Goal: Task Accomplishment & Management: Use online tool/utility

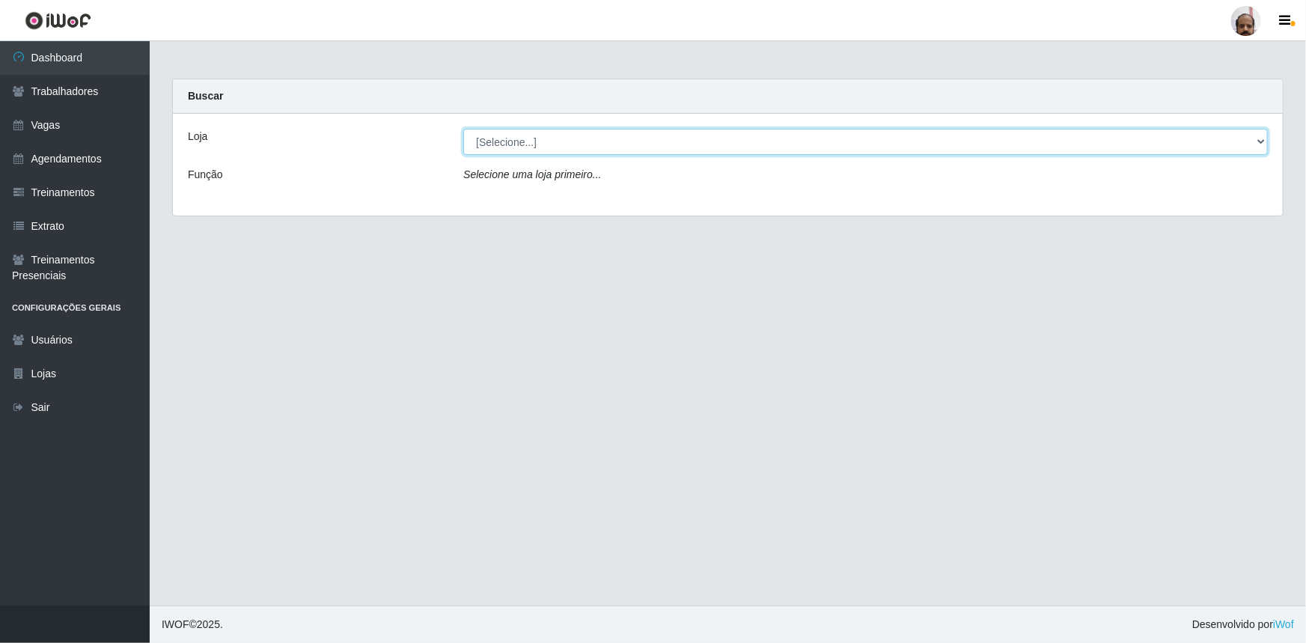
click at [519, 146] on select "[Selecione...] Mar Vermelho - Loja 05" at bounding box center [865, 142] width 804 height 26
select select "252"
click at [463, 129] on select "[Selecione...] Mar Vermelho - Loja 05" at bounding box center [865, 142] width 804 height 26
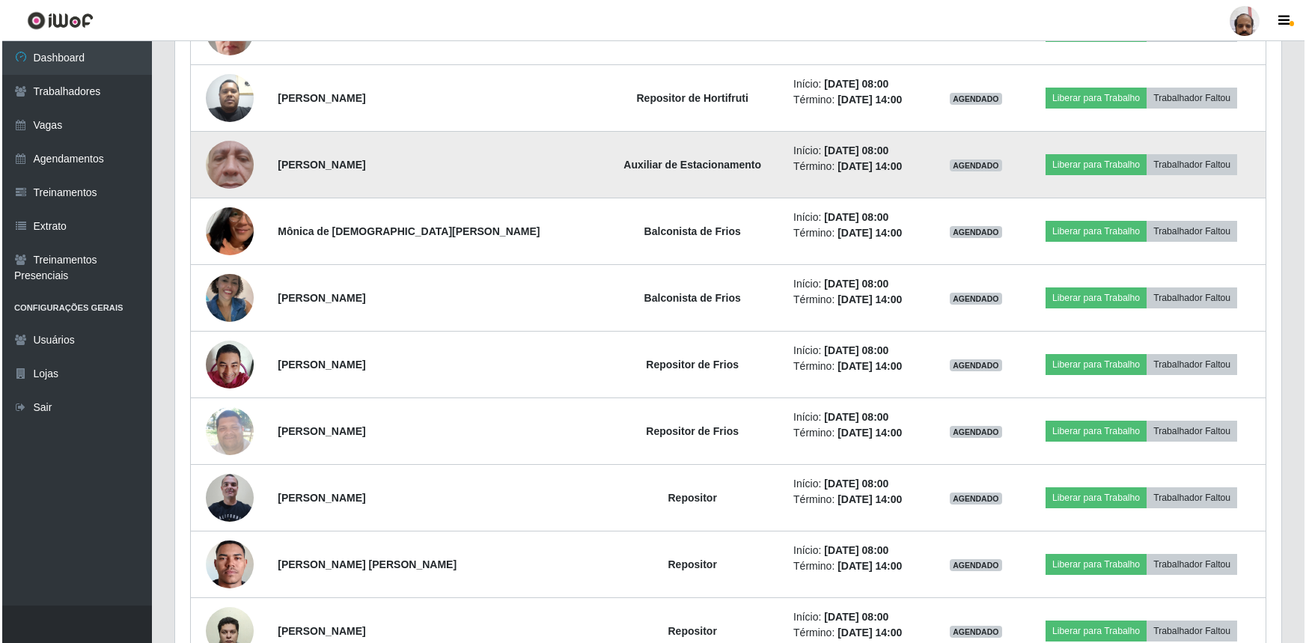
scroll to position [748, 0]
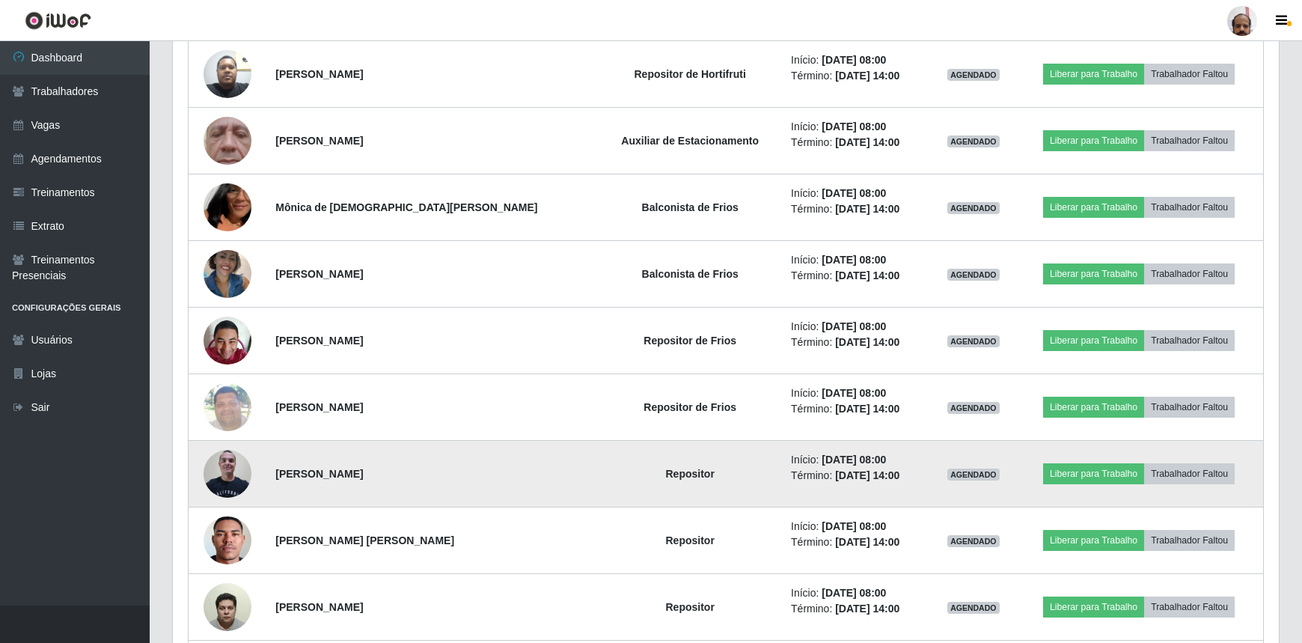
click at [232, 472] on img at bounding box center [228, 473] width 48 height 64
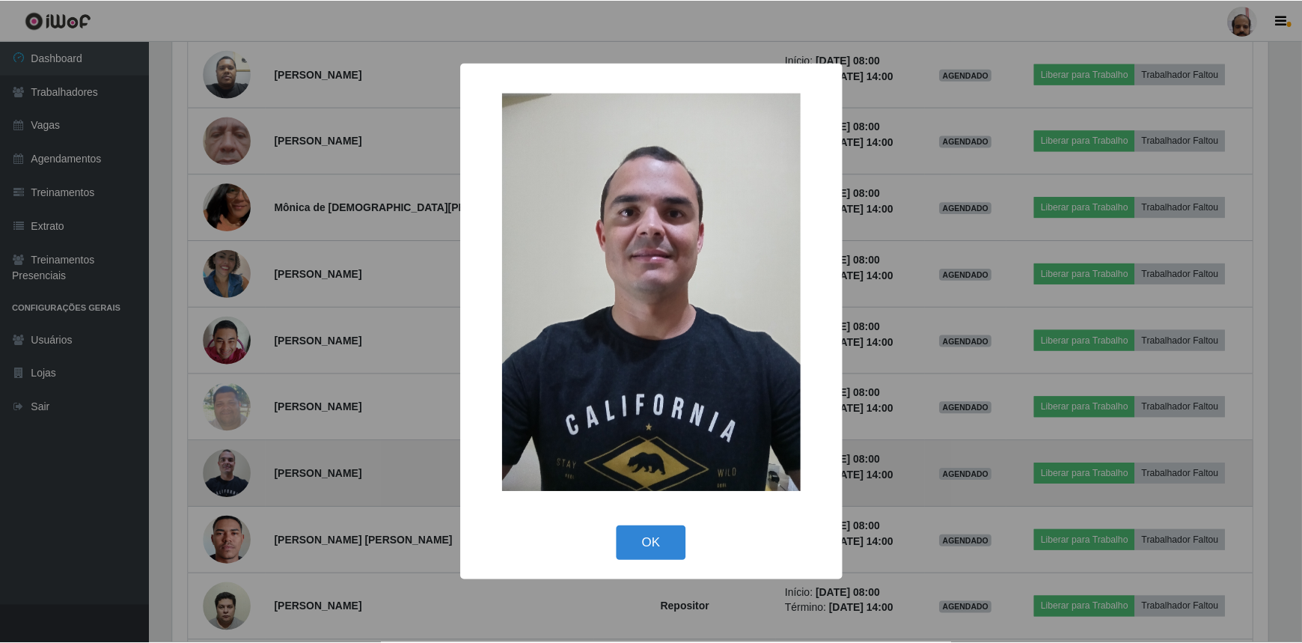
scroll to position [311, 1099]
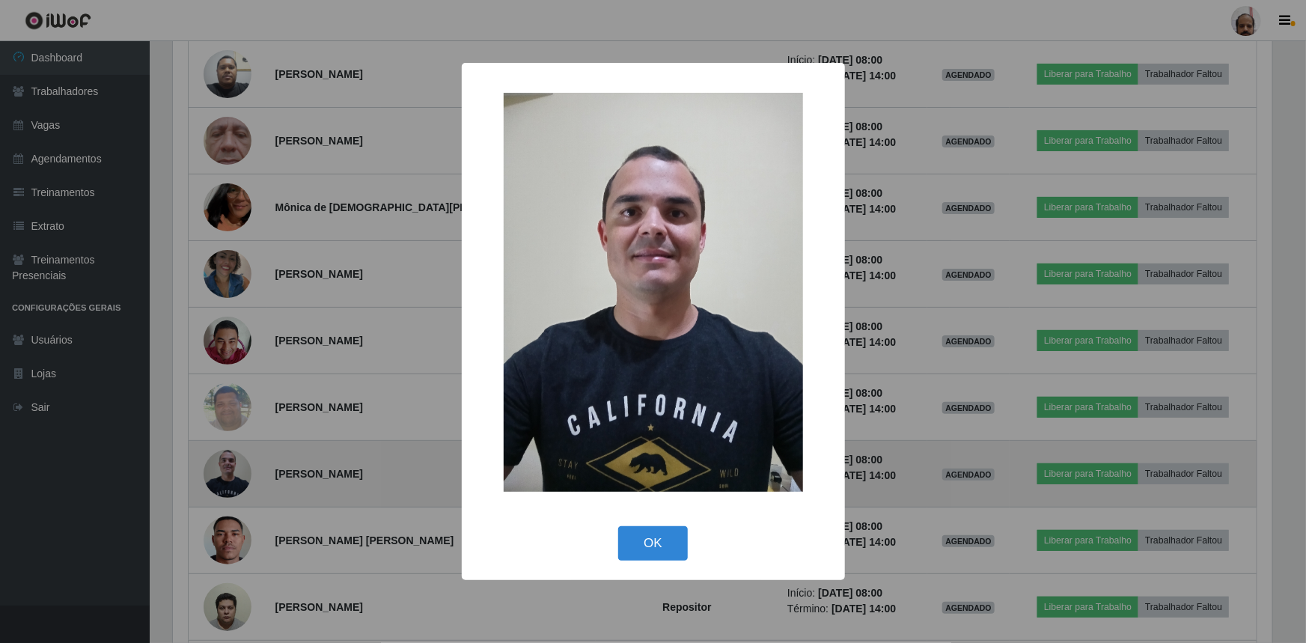
click at [232, 472] on div "× OK Cancel" at bounding box center [653, 321] width 1306 height 643
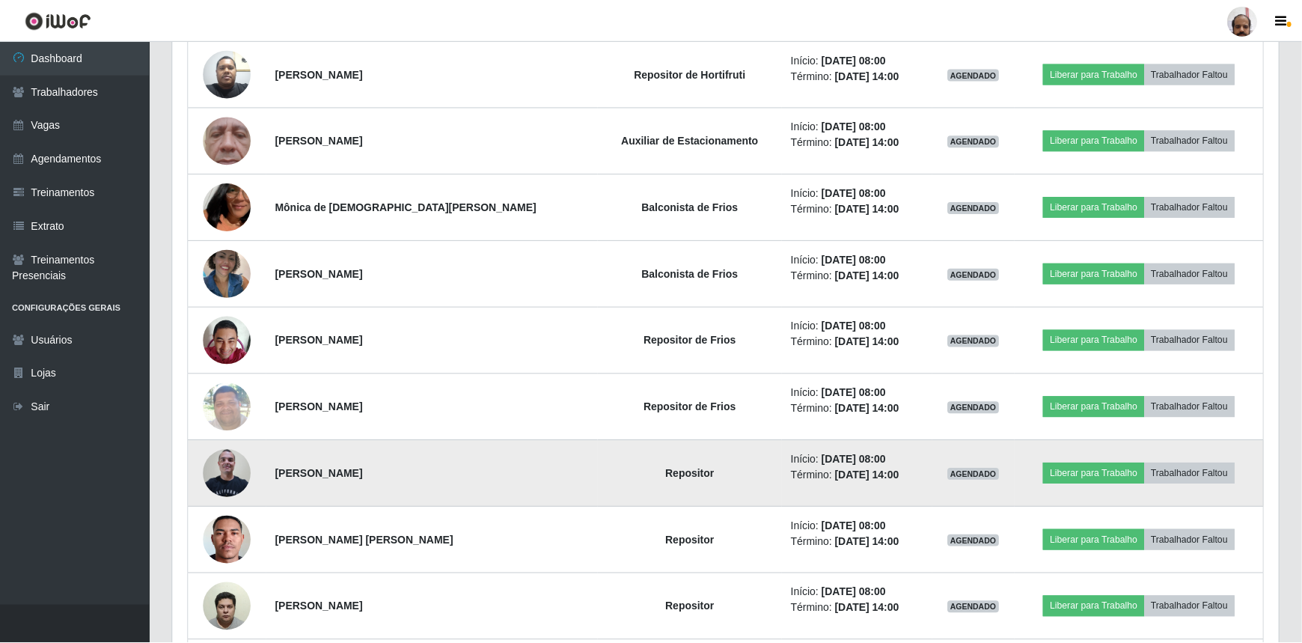
scroll to position [311, 1106]
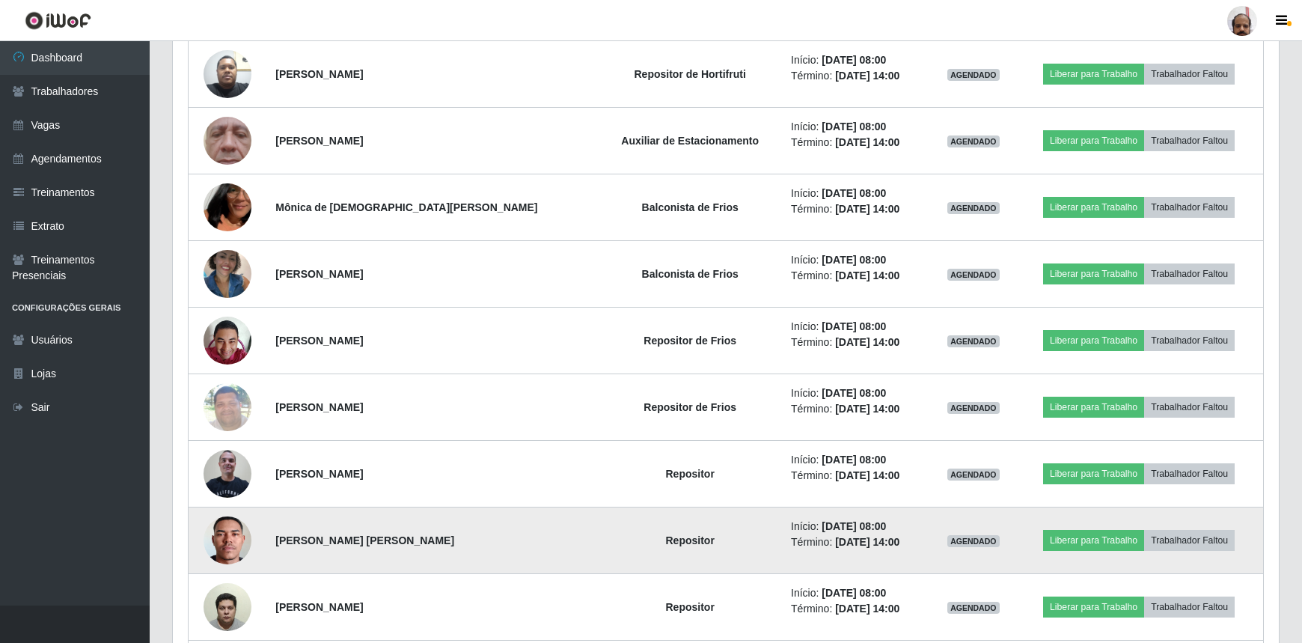
click at [237, 535] on img at bounding box center [228, 540] width 48 height 106
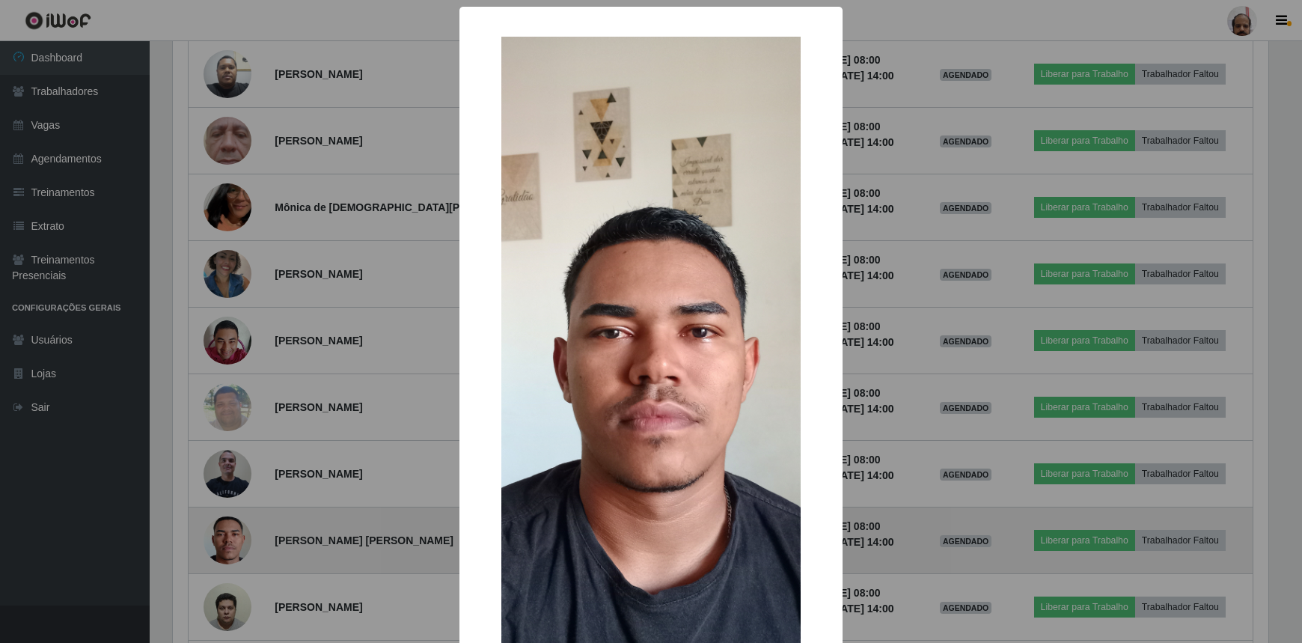
scroll to position [311, 1099]
click at [237, 535] on div "× OK Cancel" at bounding box center [653, 321] width 1306 height 643
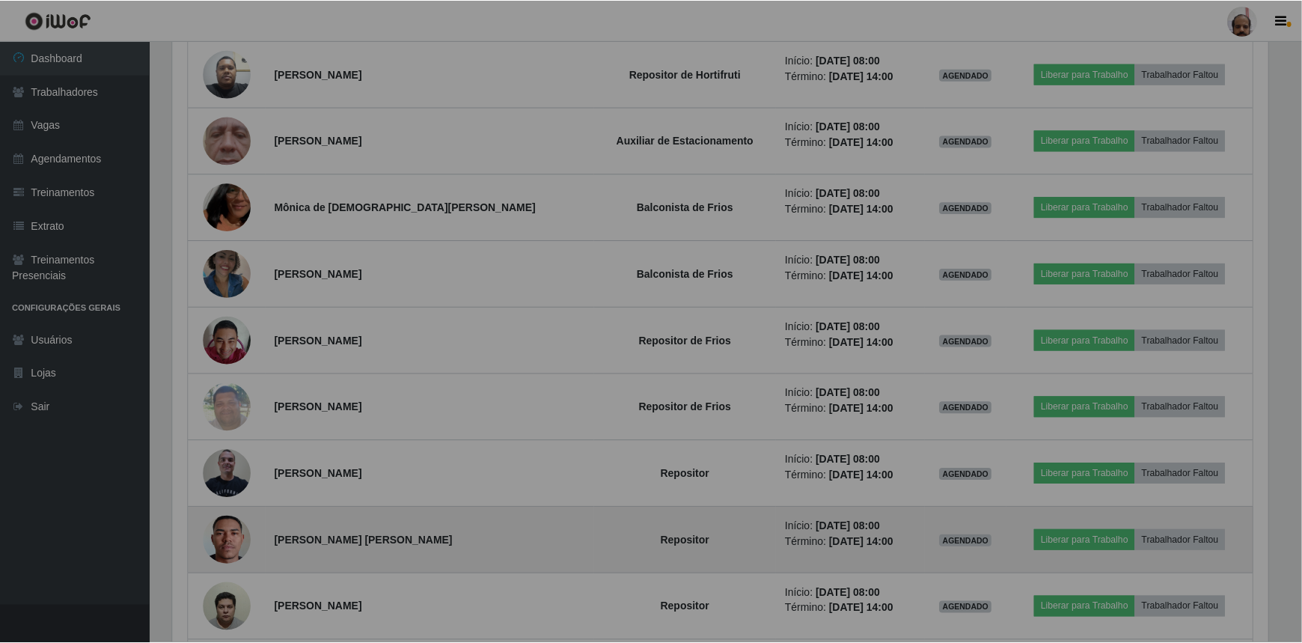
scroll to position [311, 1106]
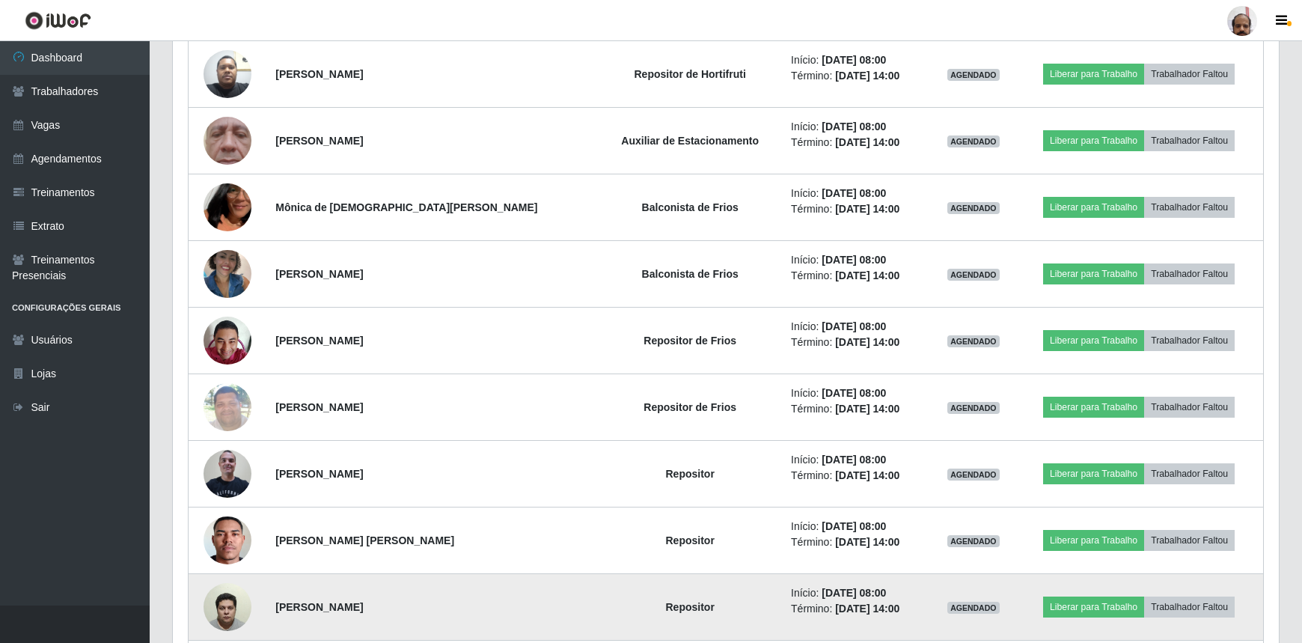
click at [232, 598] on img at bounding box center [228, 607] width 48 height 64
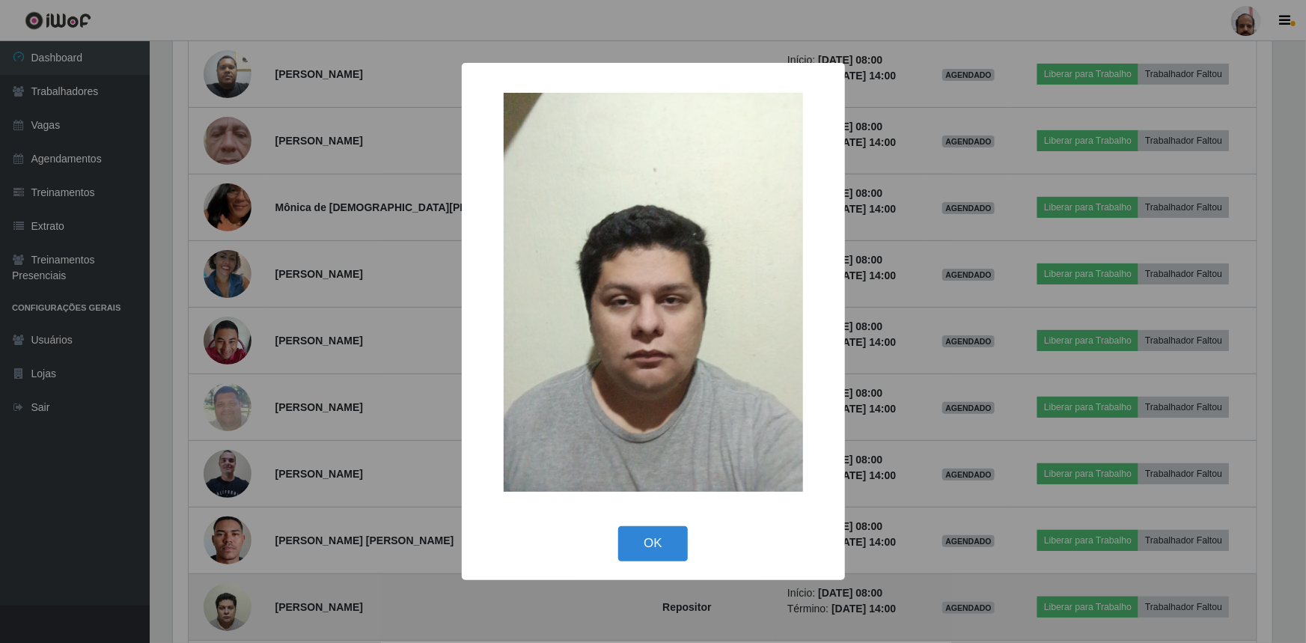
click at [232, 598] on div "× OK Cancel" at bounding box center [653, 321] width 1306 height 643
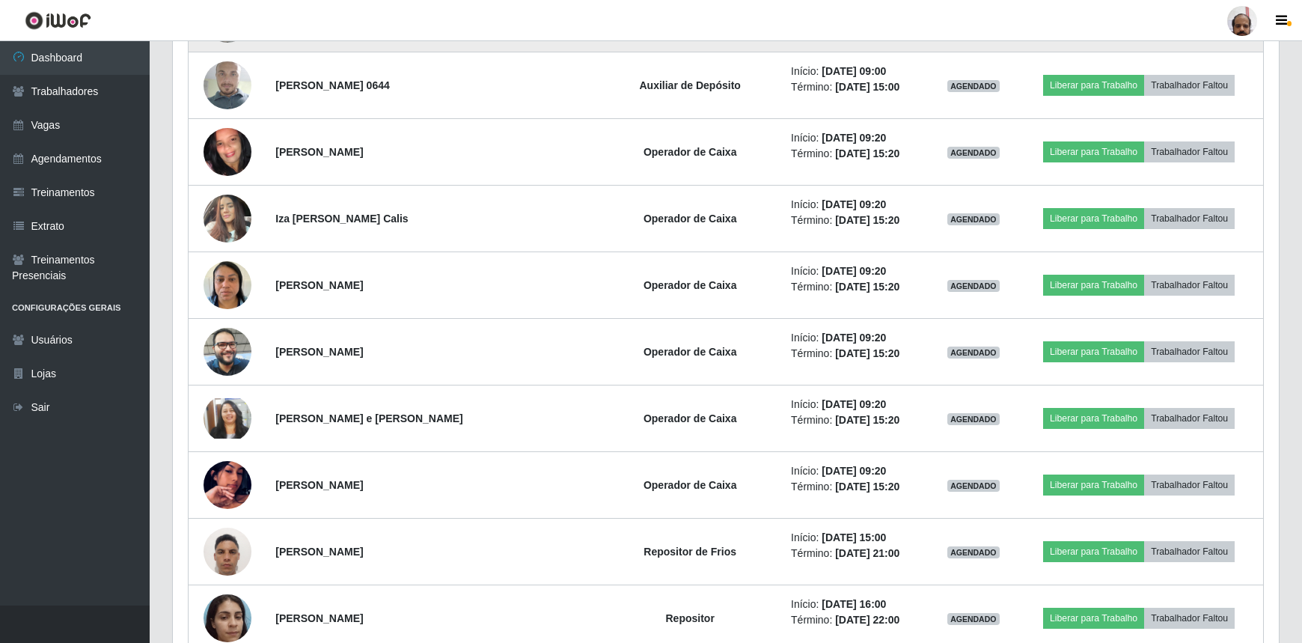
scroll to position [1360, 0]
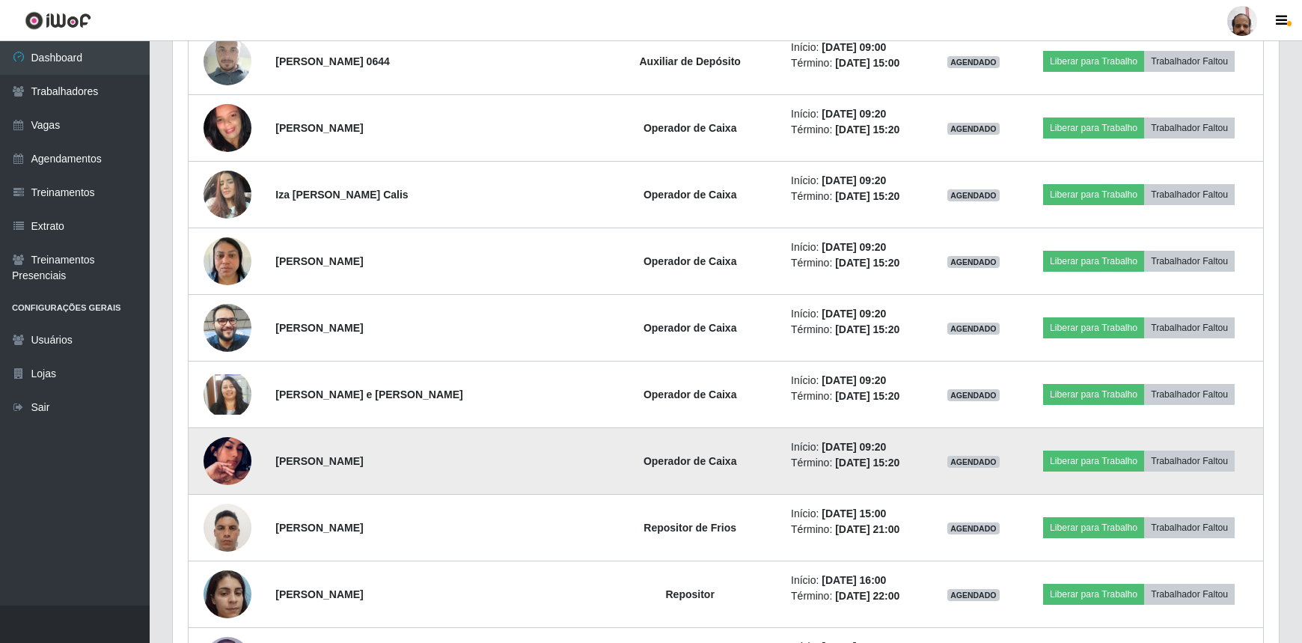
click at [228, 459] on img at bounding box center [228, 460] width 48 height 85
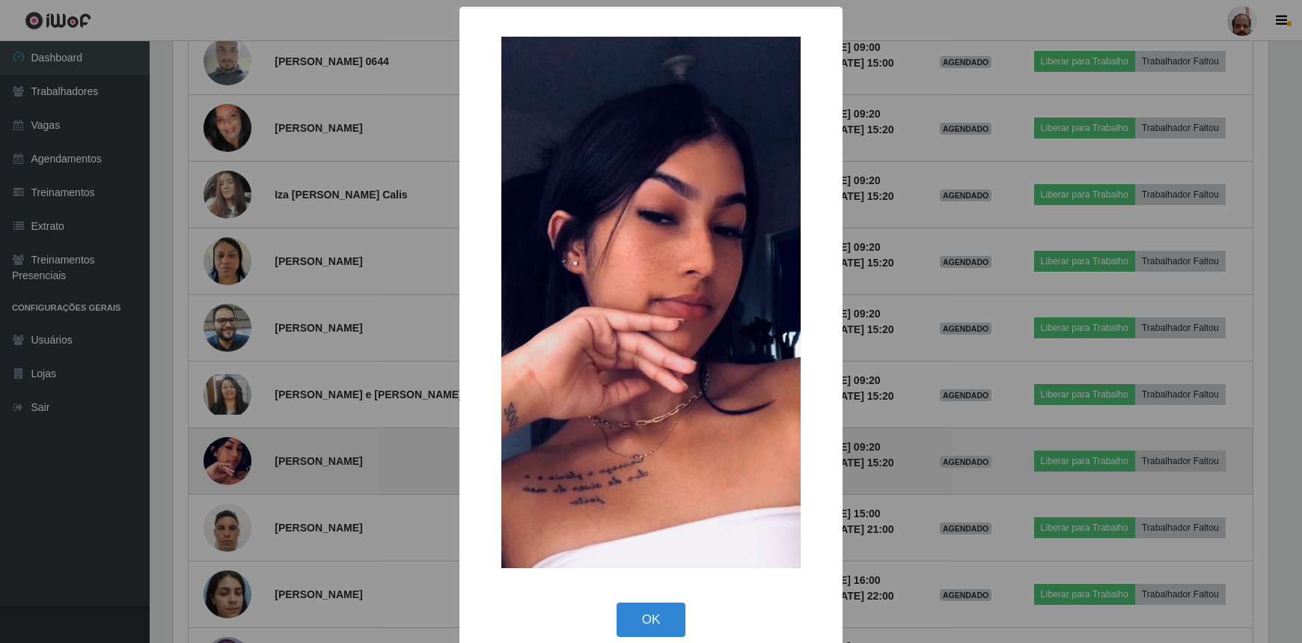
scroll to position [0, 0]
click at [228, 459] on div "× OK Cancel" at bounding box center [653, 321] width 1306 height 643
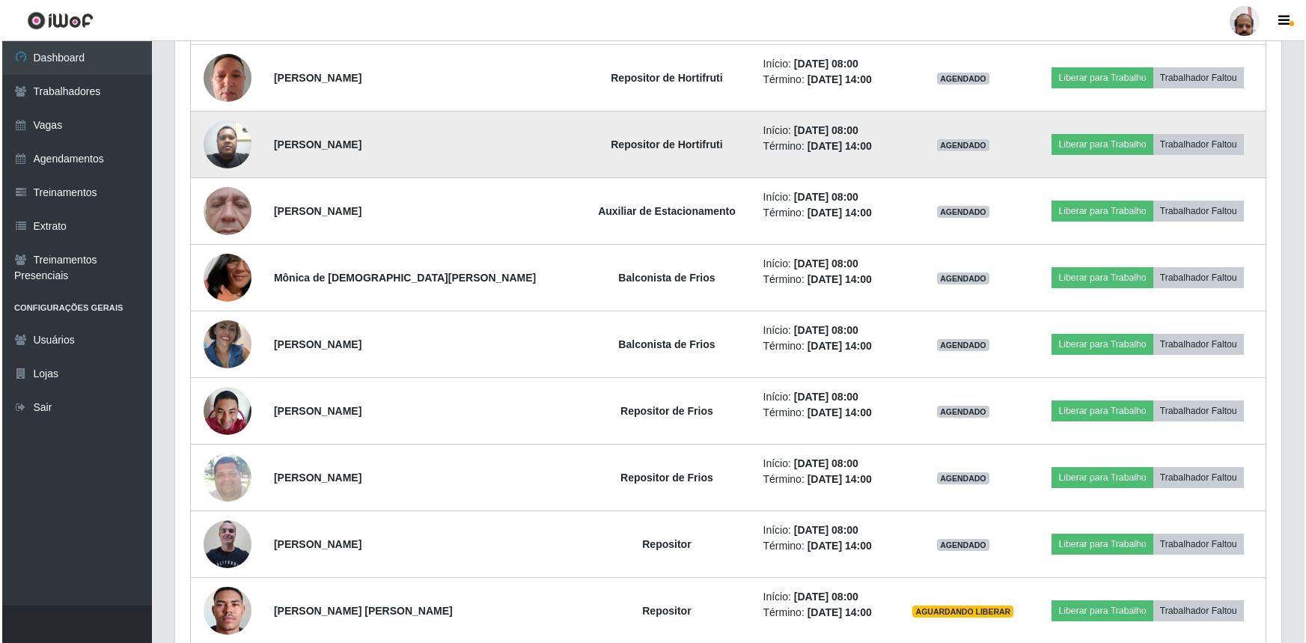
scroll to position [680, 0]
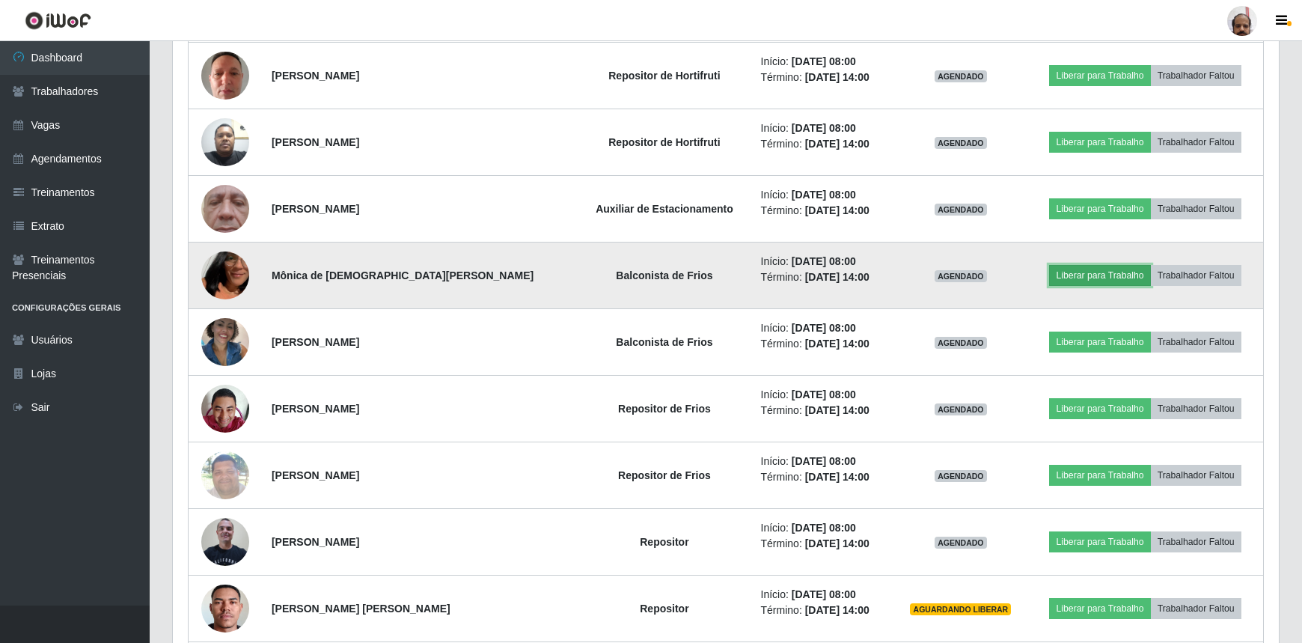
click at [1079, 279] on button "Liberar para Trabalho" at bounding box center [1099, 275] width 101 height 21
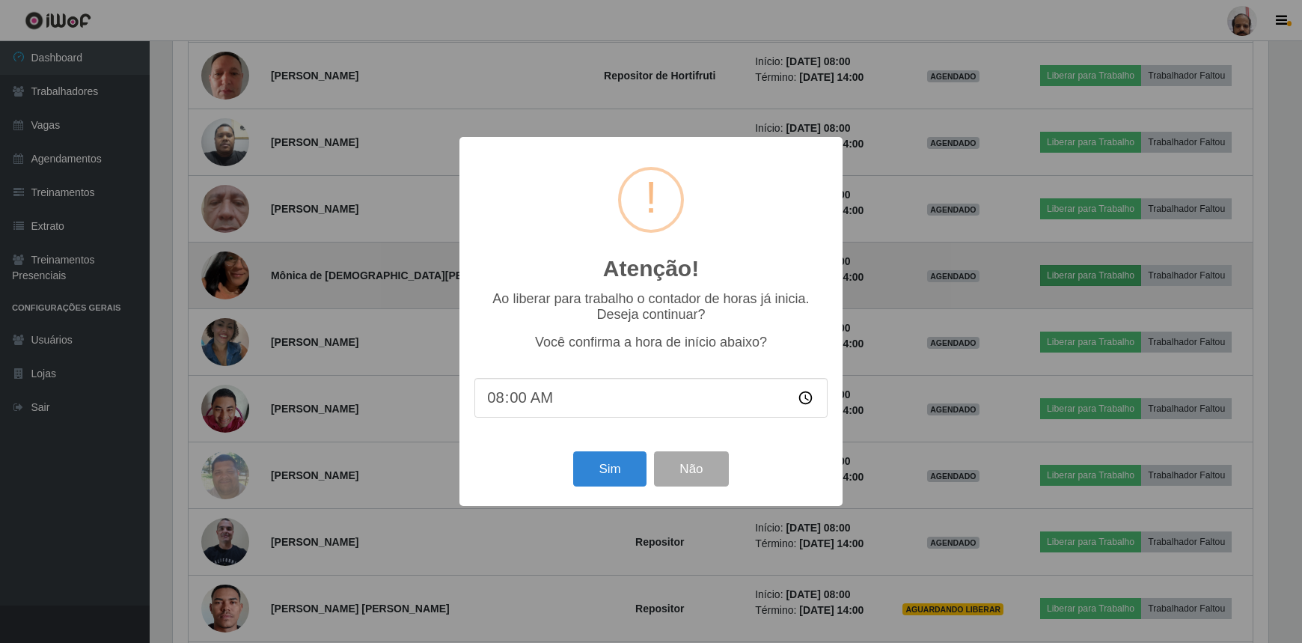
scroll to position [311, 1099]
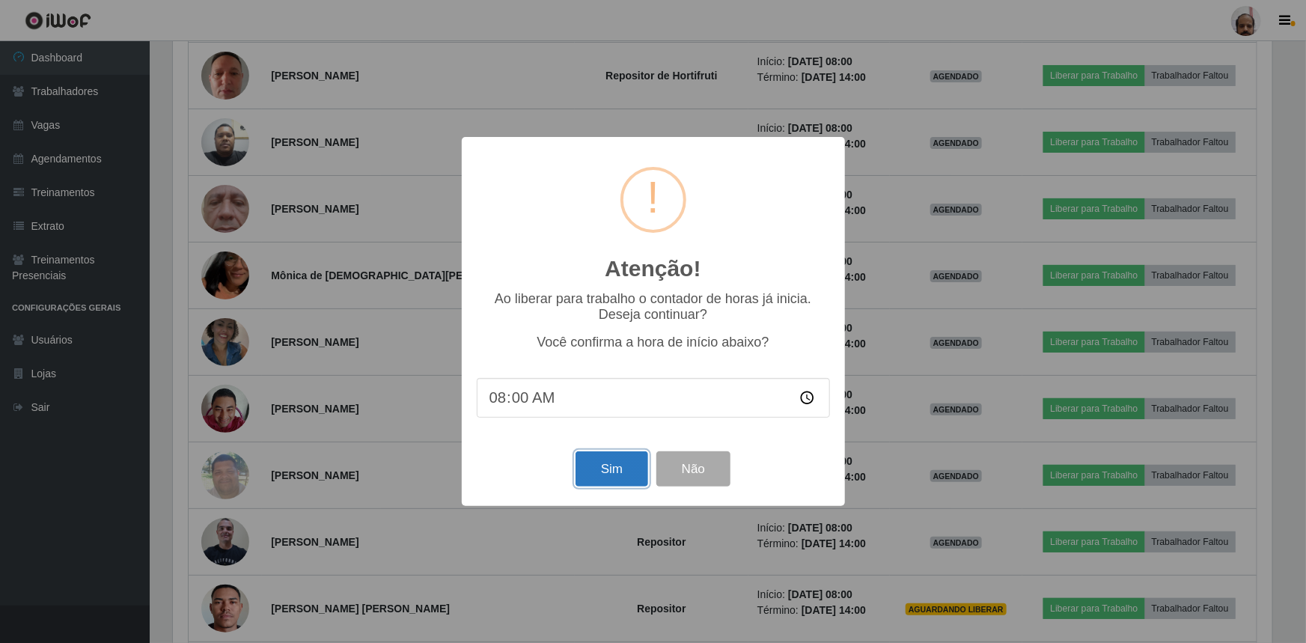
click at [606, 479] on button "Sim" at bounding box center [611, 468] width 73 height 35
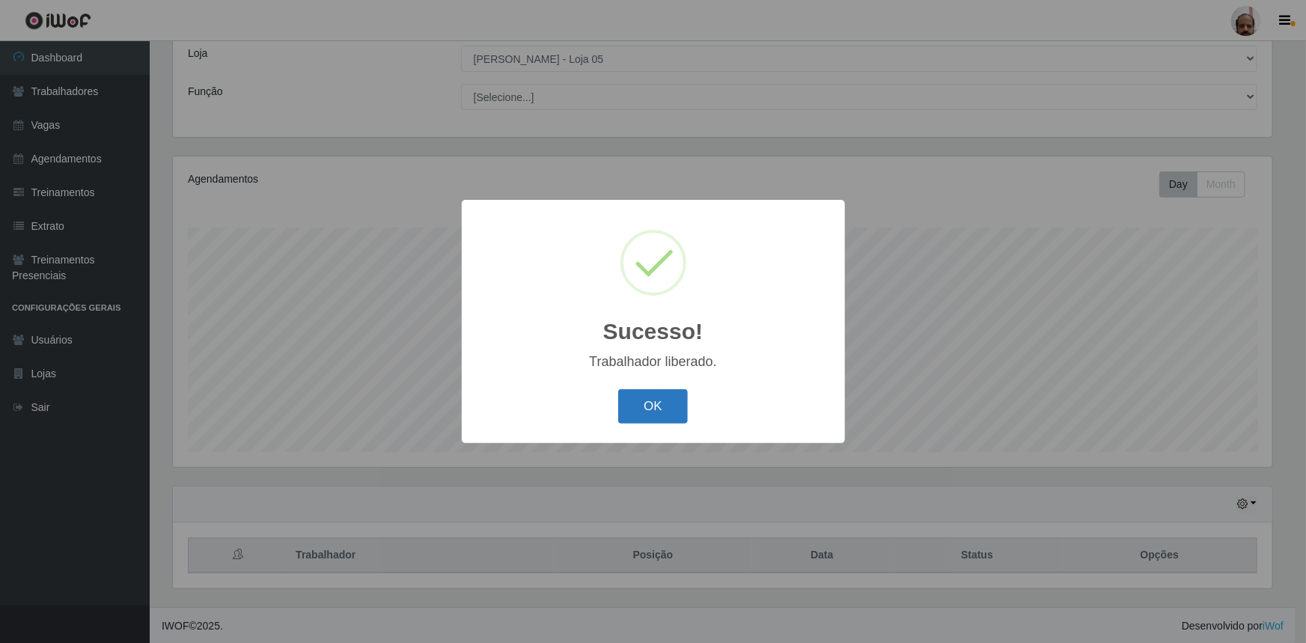
click at [665, 400] on button "OK" at bounding box center [653, 406] width 70 height 35
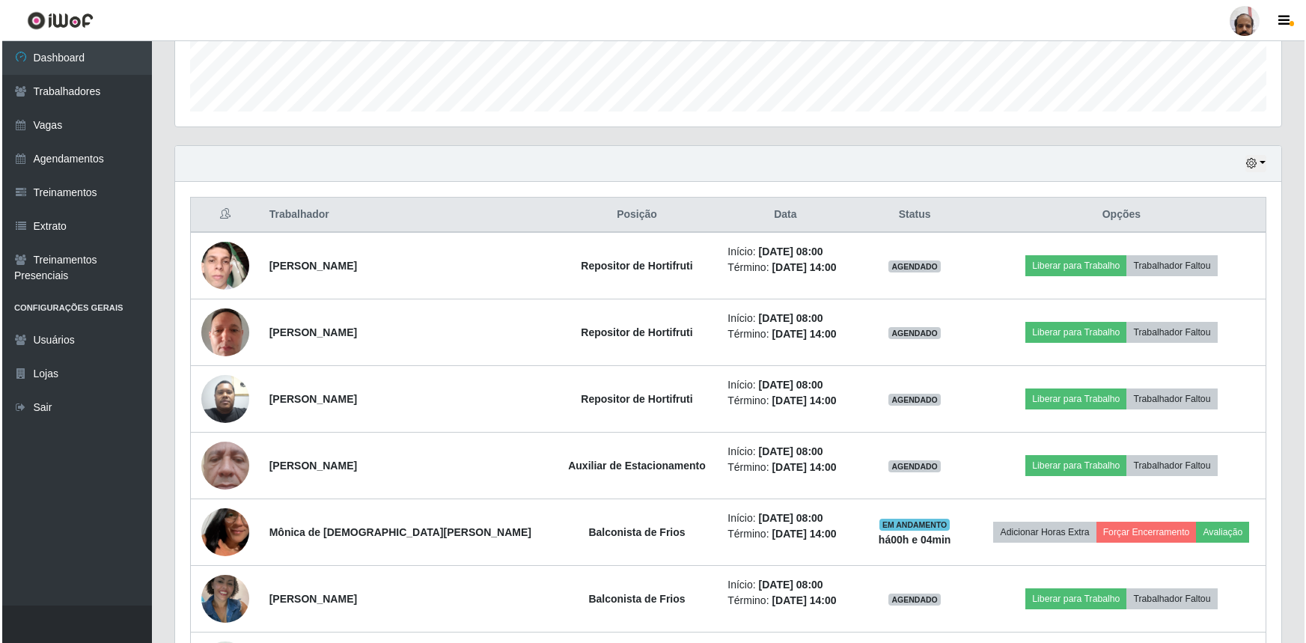
scroll to position [560, 0]
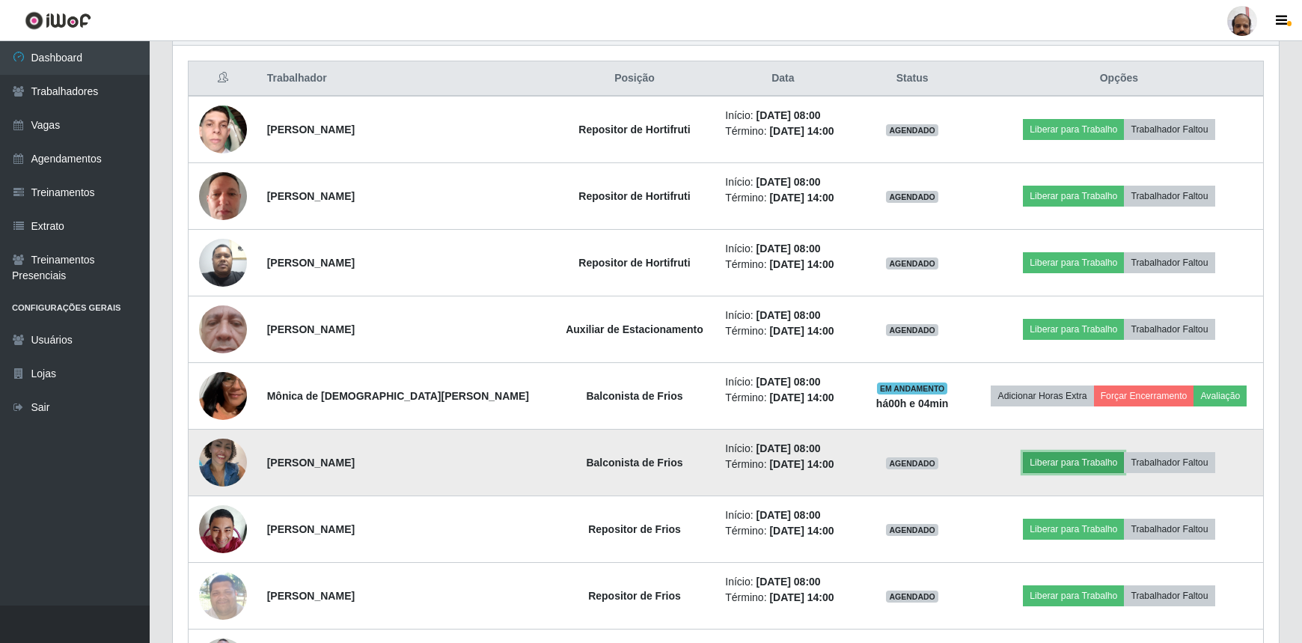
click at [1055, 464] on button "Liberar para Trabalho" at bounding box center [1073, 462] width 101 height 21
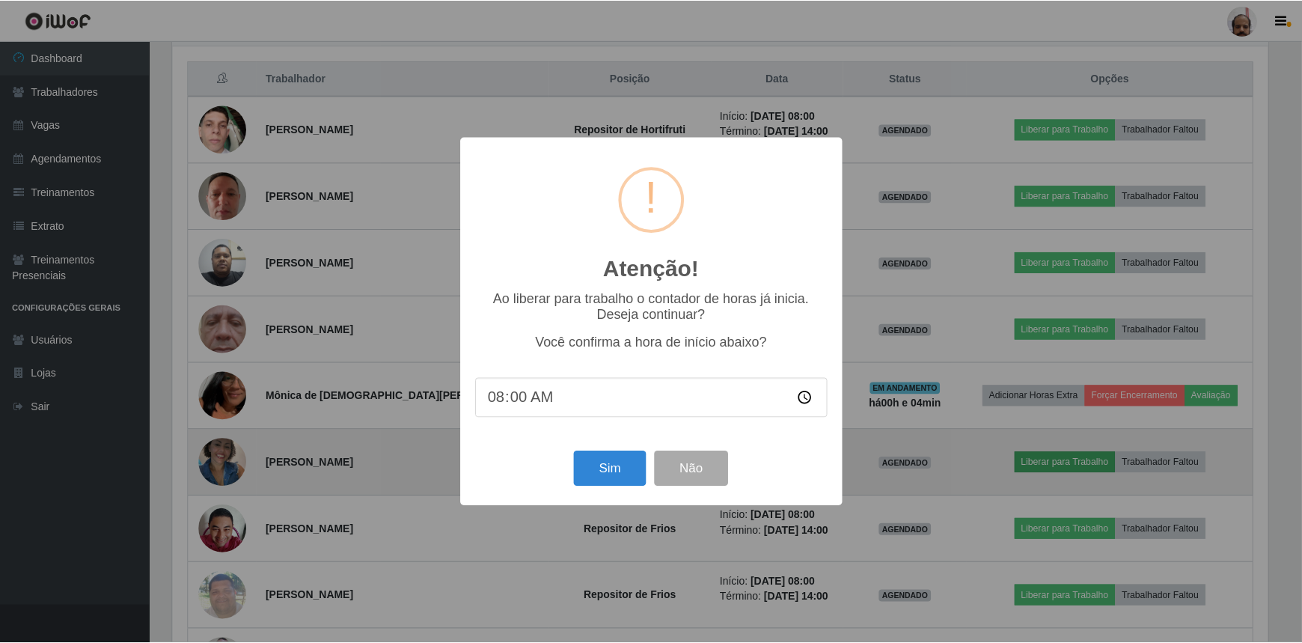
scroll to position [311, 1099]
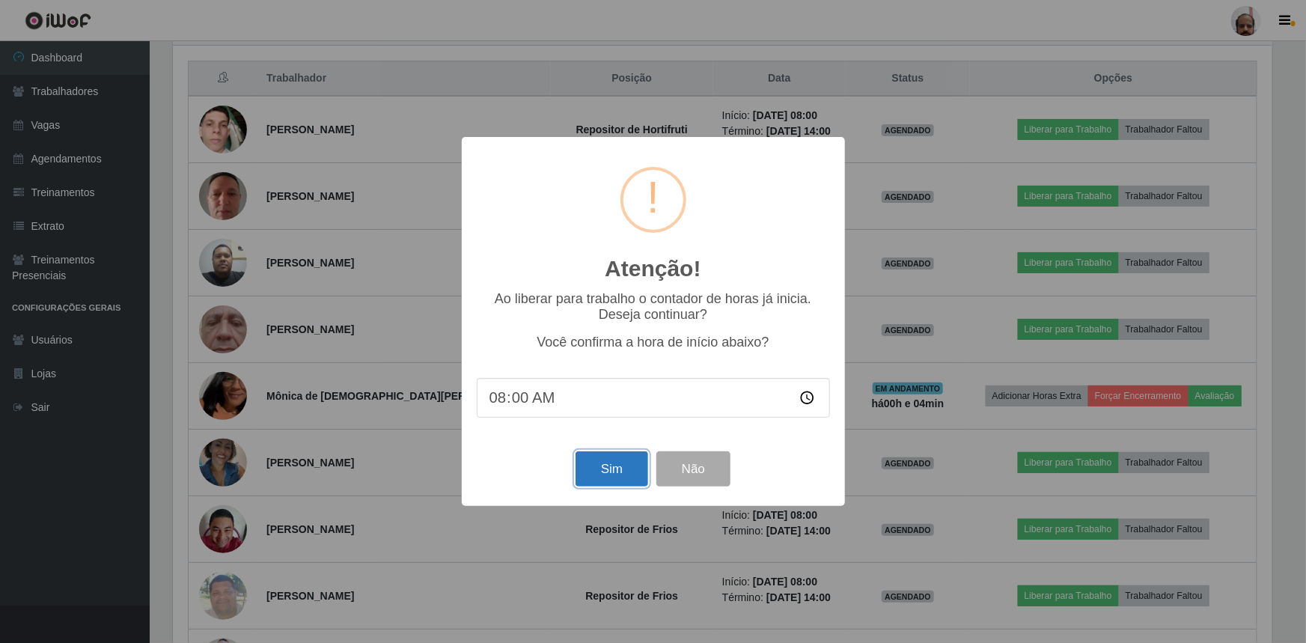
click at [636, 469] on button "Sim" at bounding box center [611, 468] width 73 height 35
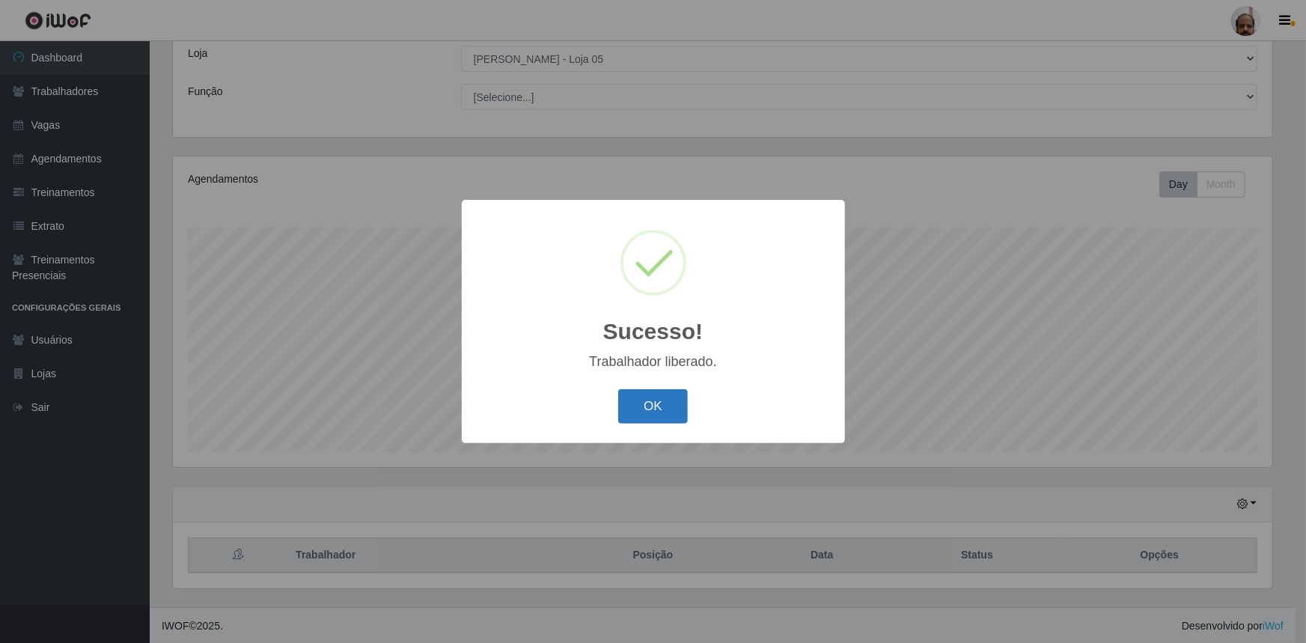
click at [650, 415] on button "OK" at bounding box center [653, 406] width 70 height 35
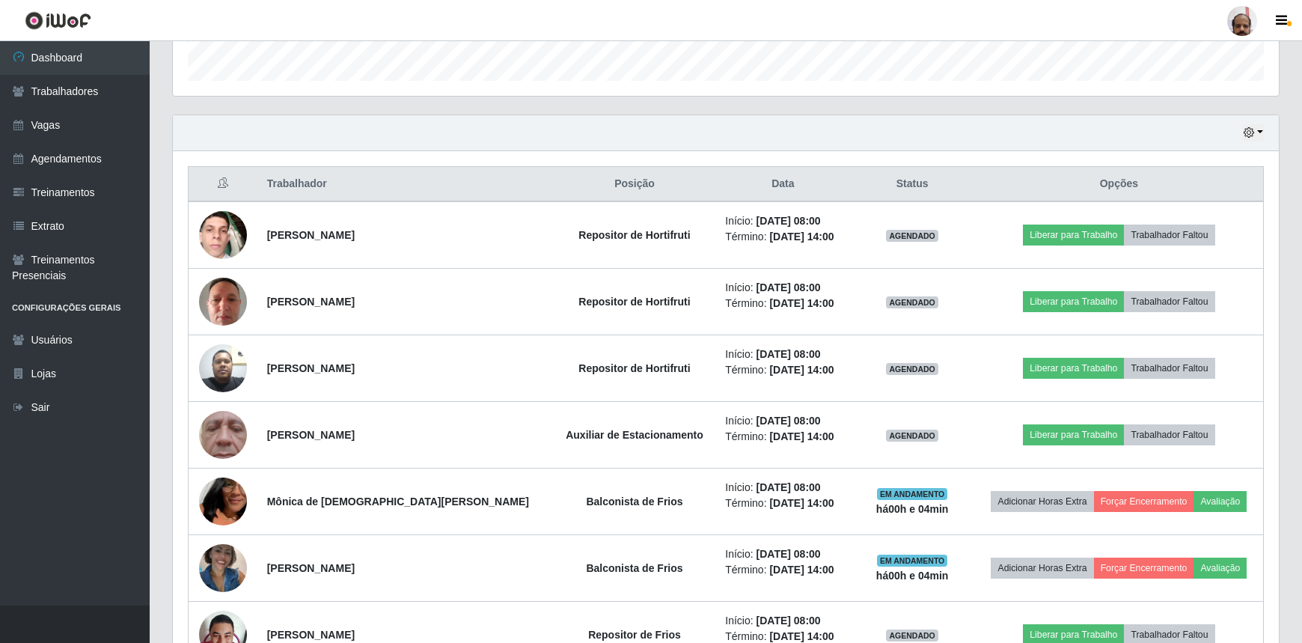
scroll to position [492, 0]
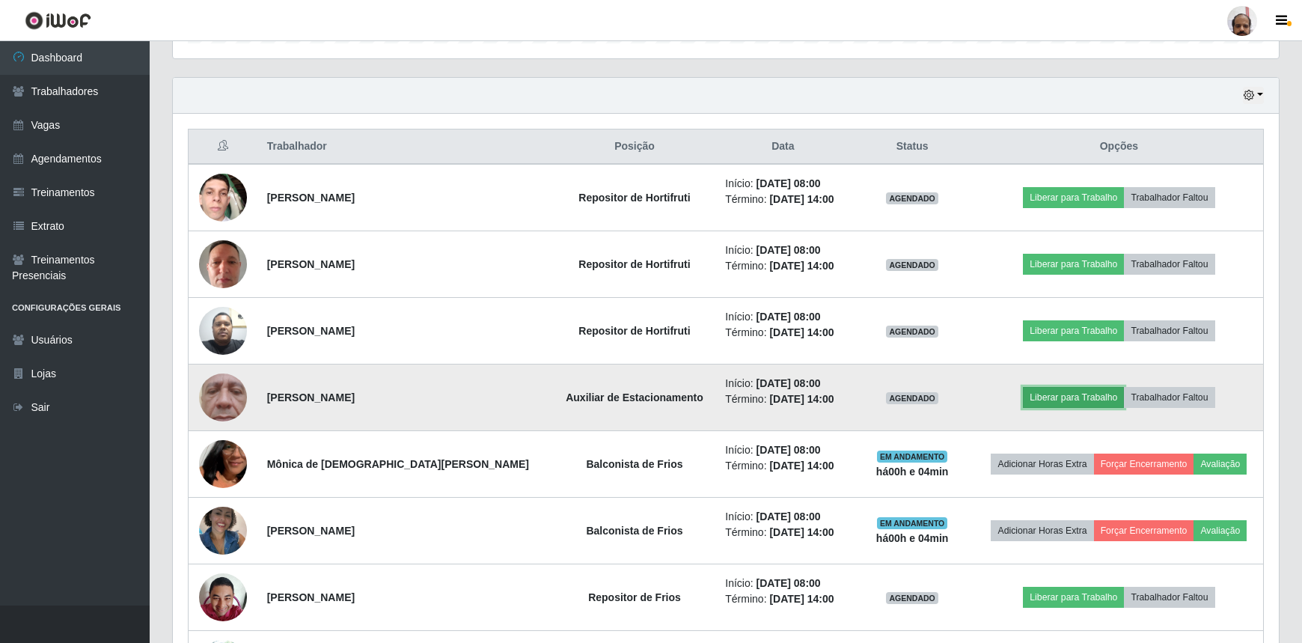
click at [1054, 397] on button "Liberar para Trabalho" at bounding box center [1073, 397] width 101 height 21
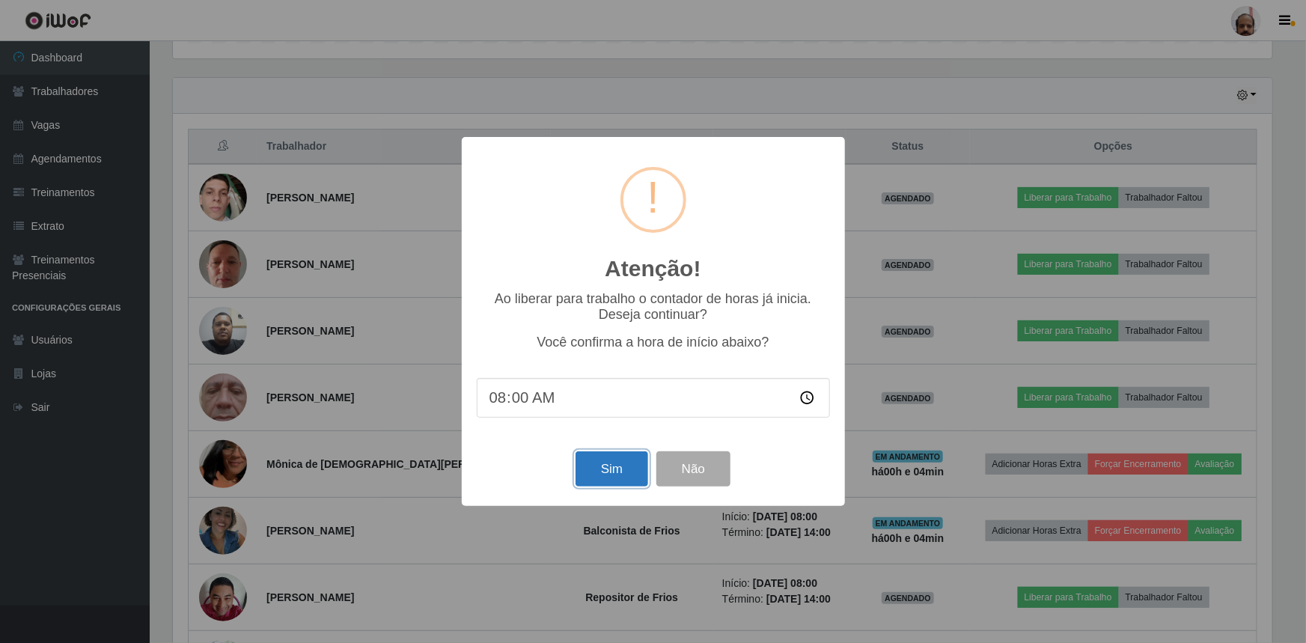
click at [611, 467] on button "Sim" at bounding box center [611, 468] width 73 height 35
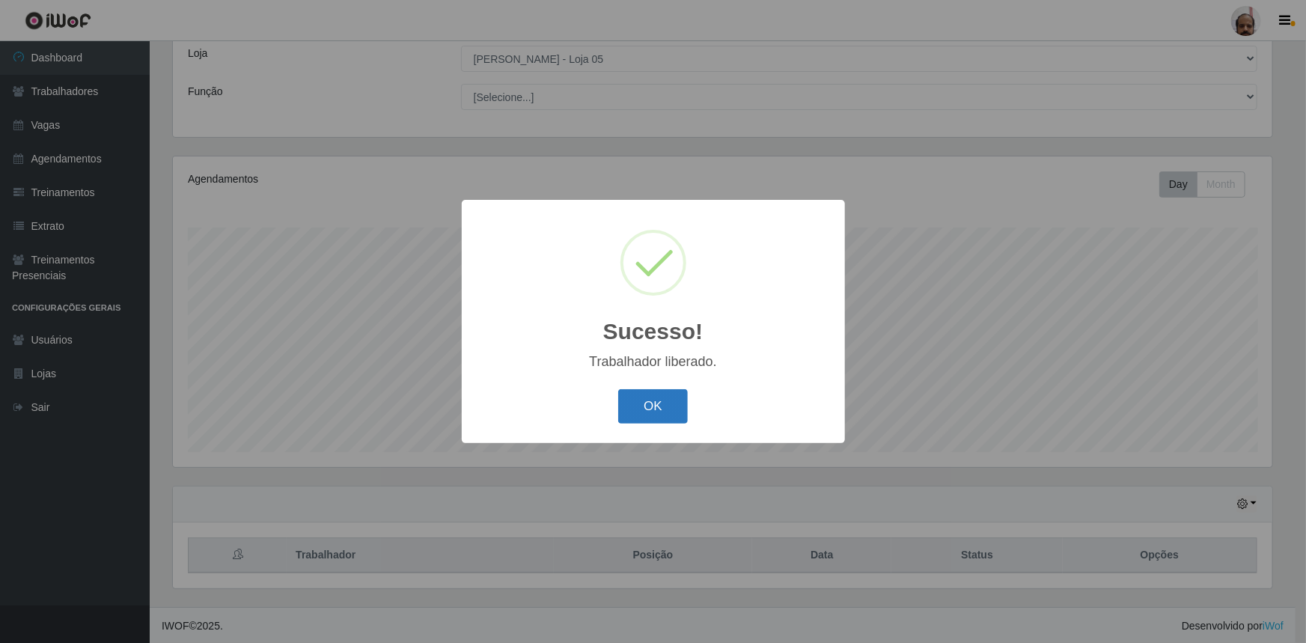
click at [640, 403] on button "OK" at bounding box center [653, 406] width 70 height 35
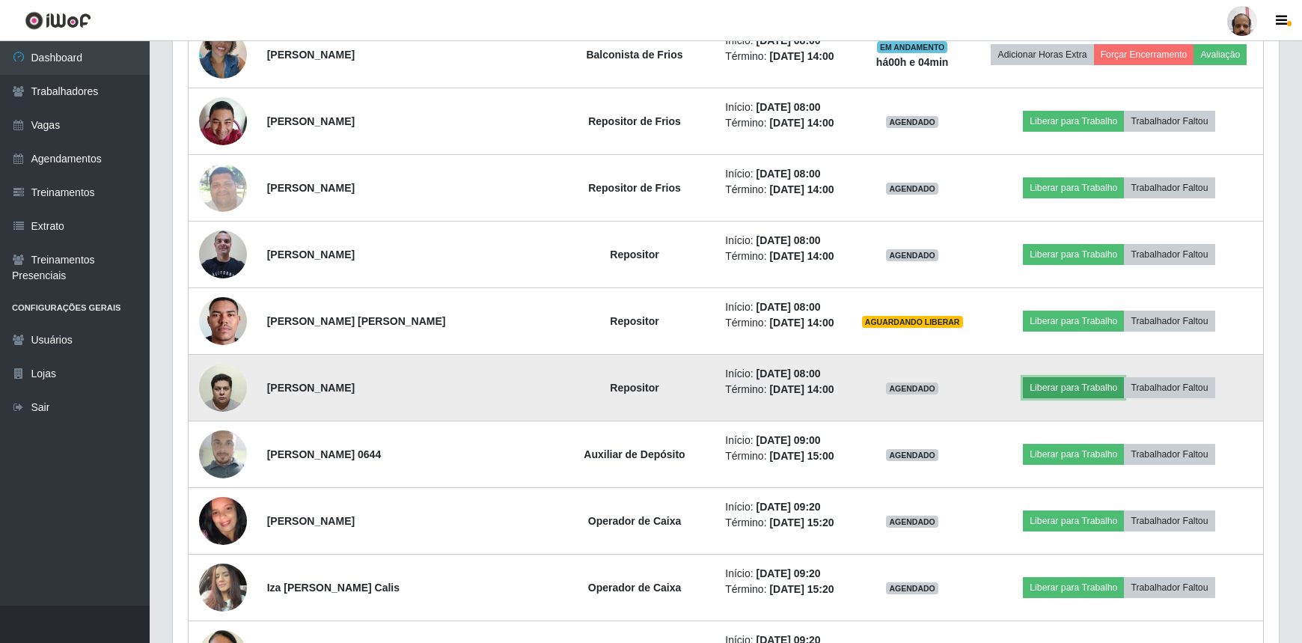
click at [1083, 382] on button "Liberar para Trabalho" at bounding box center [1073, 387] width 101 height 21
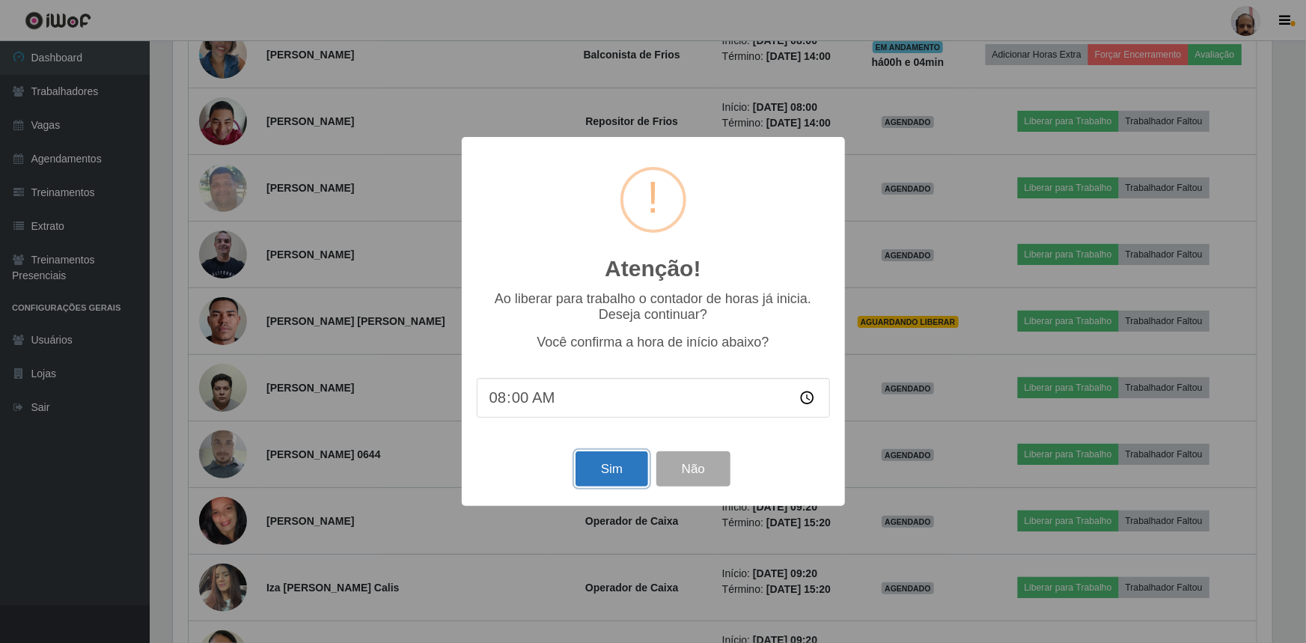
click at [623, 469] on button "Sim" at bounding box center [611, 468] width 73 height 35
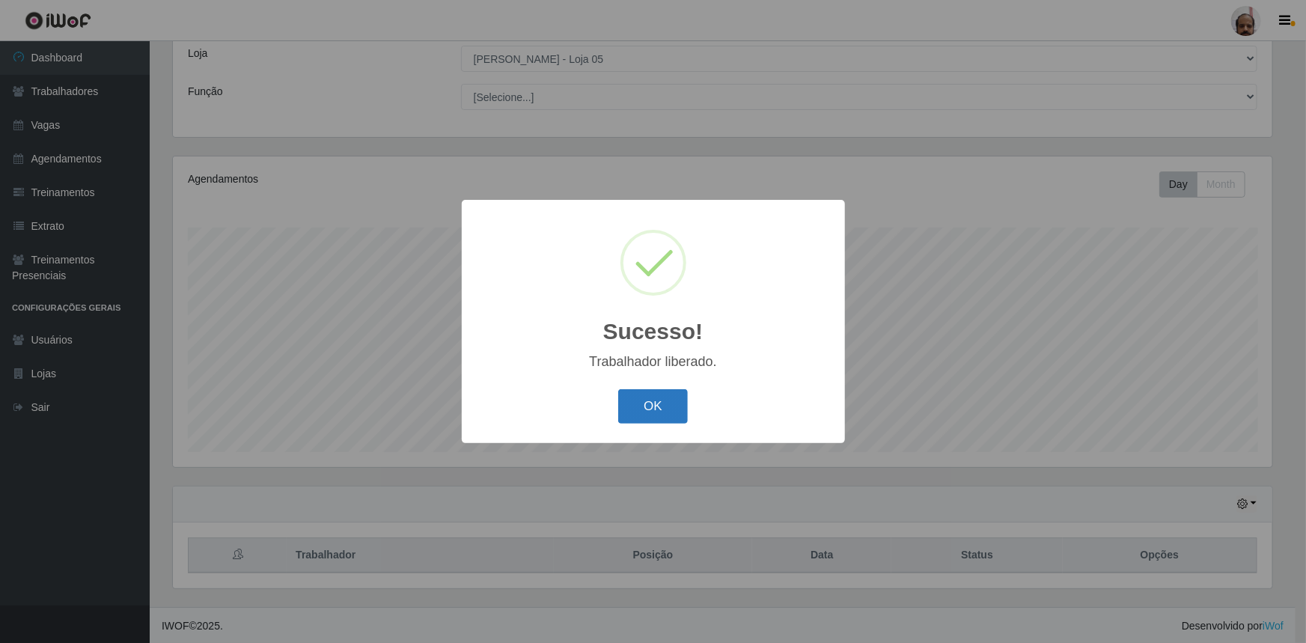
click at [642, 408] on button "OK" at bounding box center [653, 406] width 70 height 35
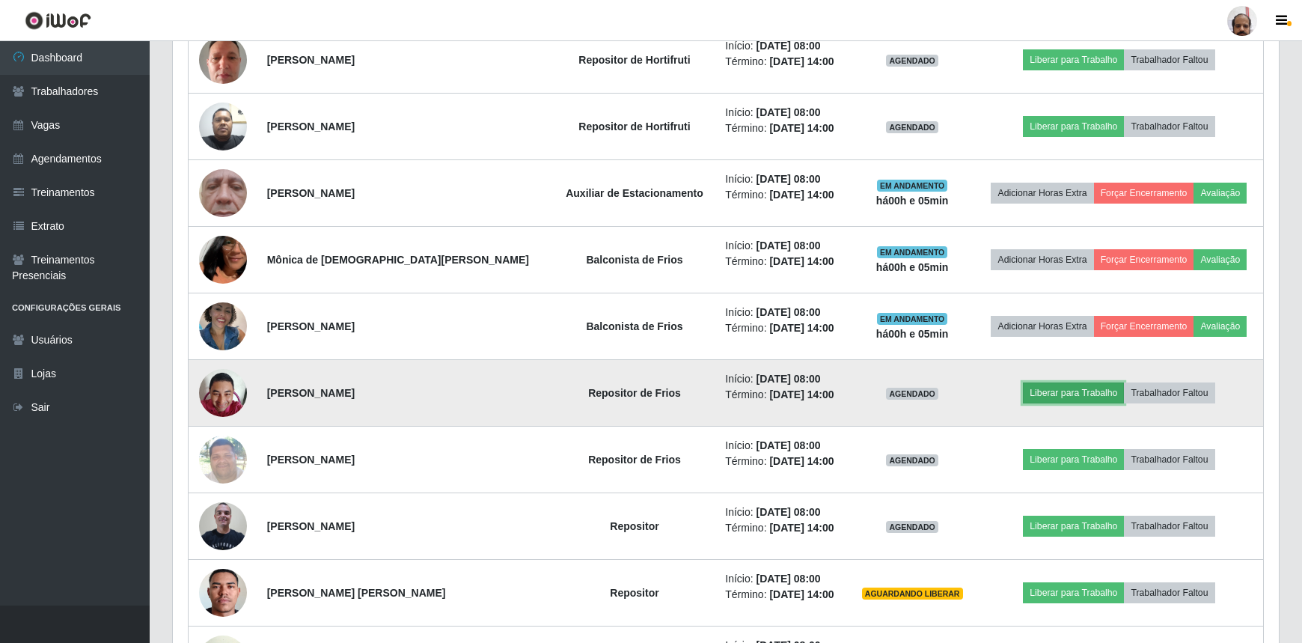
click at [1068, 391] on button "Liberar para Trabalho" at bounding box center [1073, 392] width 101 height 21
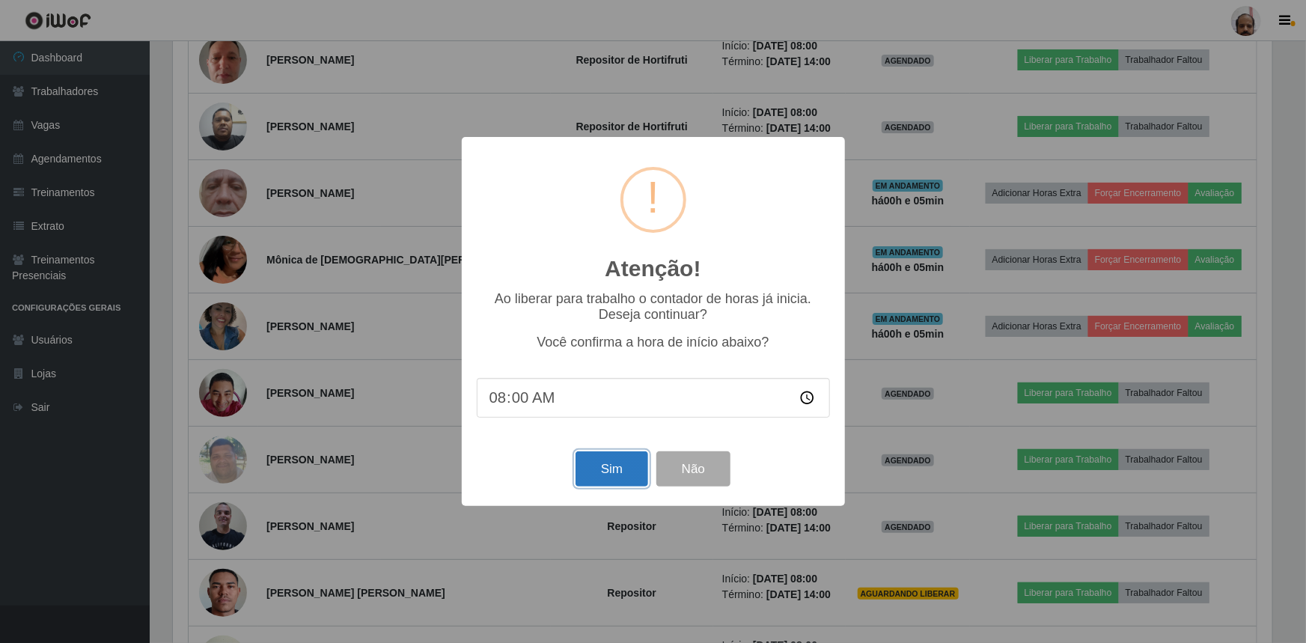
click at [596, 463] on button "Sim" at bounding box center [611, 468] width 73 height 35
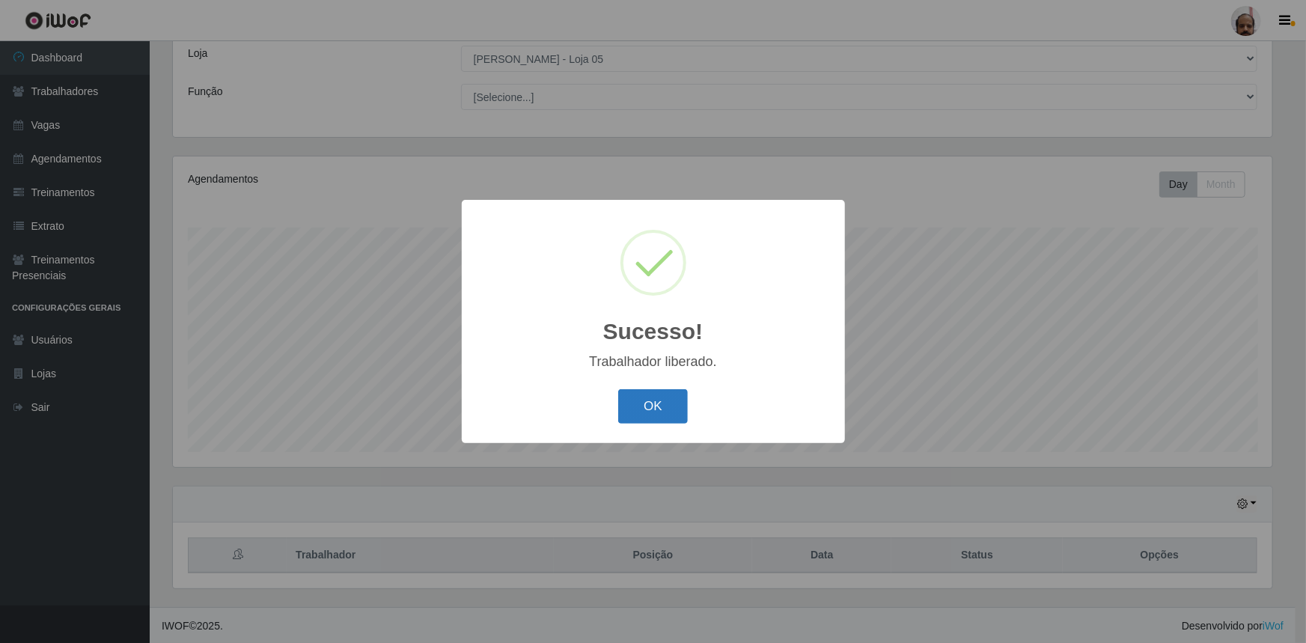
click at [645, 405] on button "OK" at bounding box center [653, 406] width 70 height 35
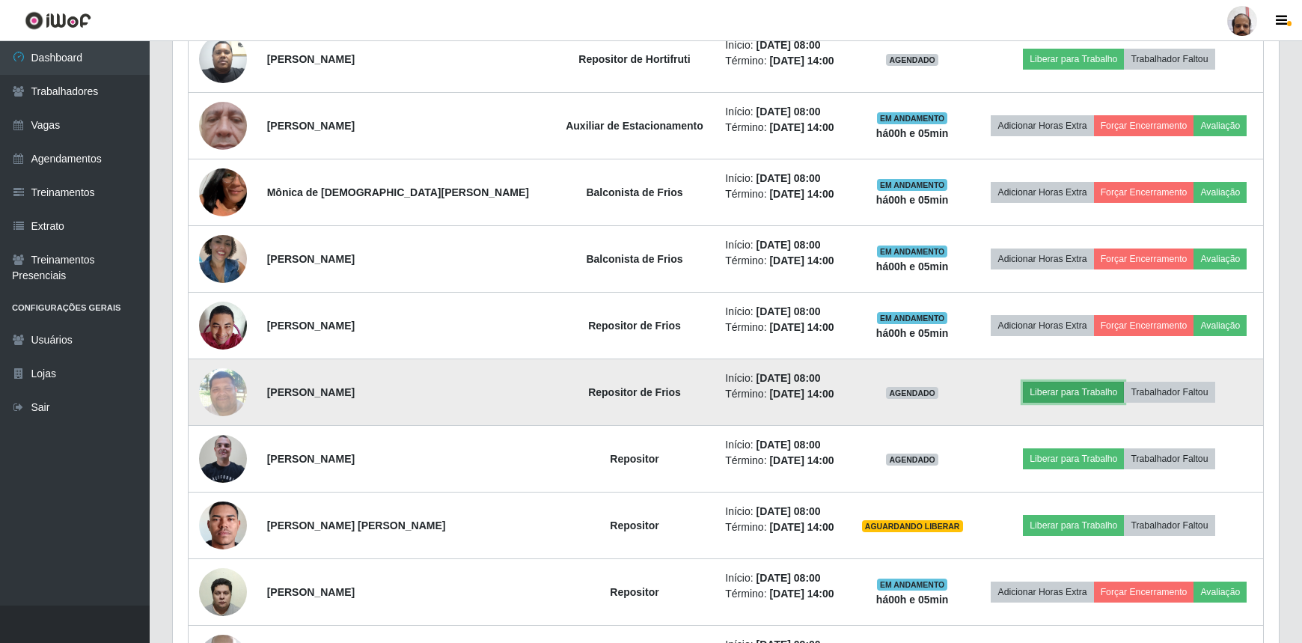
click at [1054, 391] on button "Liberar para Trabalho" at bounding box center [1073, 392] width 101 height 21
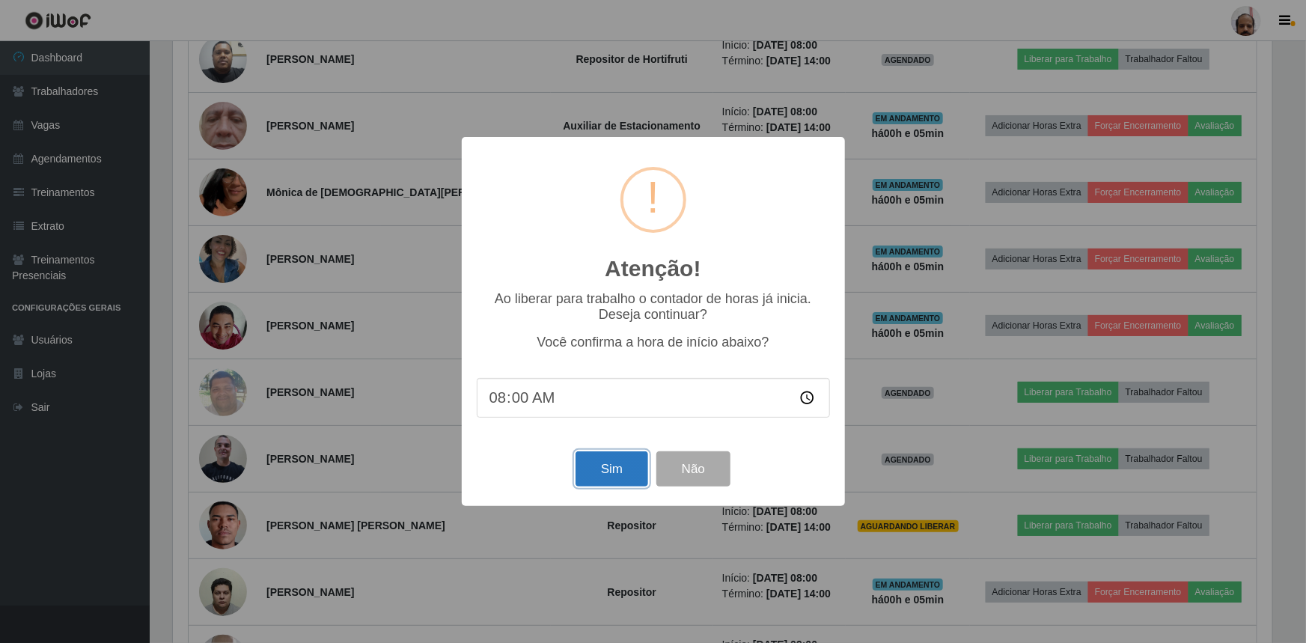
click at [615, 473] on button "Sim" at bounding box center [611, 468] width 73 height 35
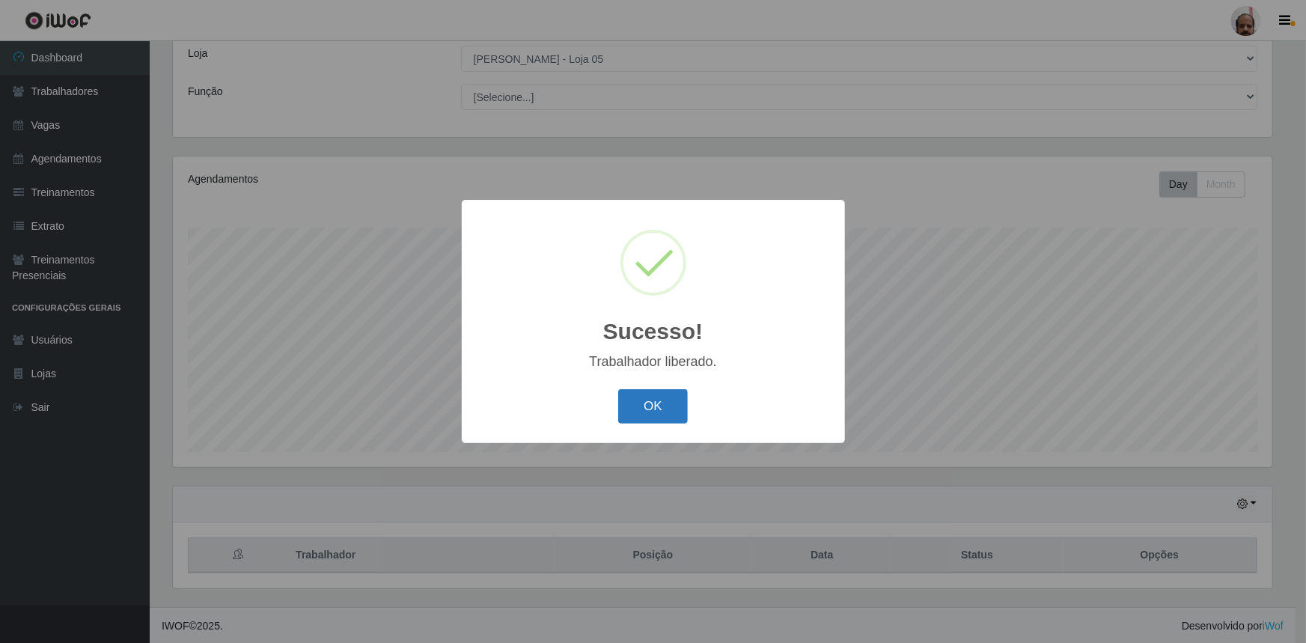
click at [652, 400] on button "OK" at bounding box center [653, 406] width 70 height 35
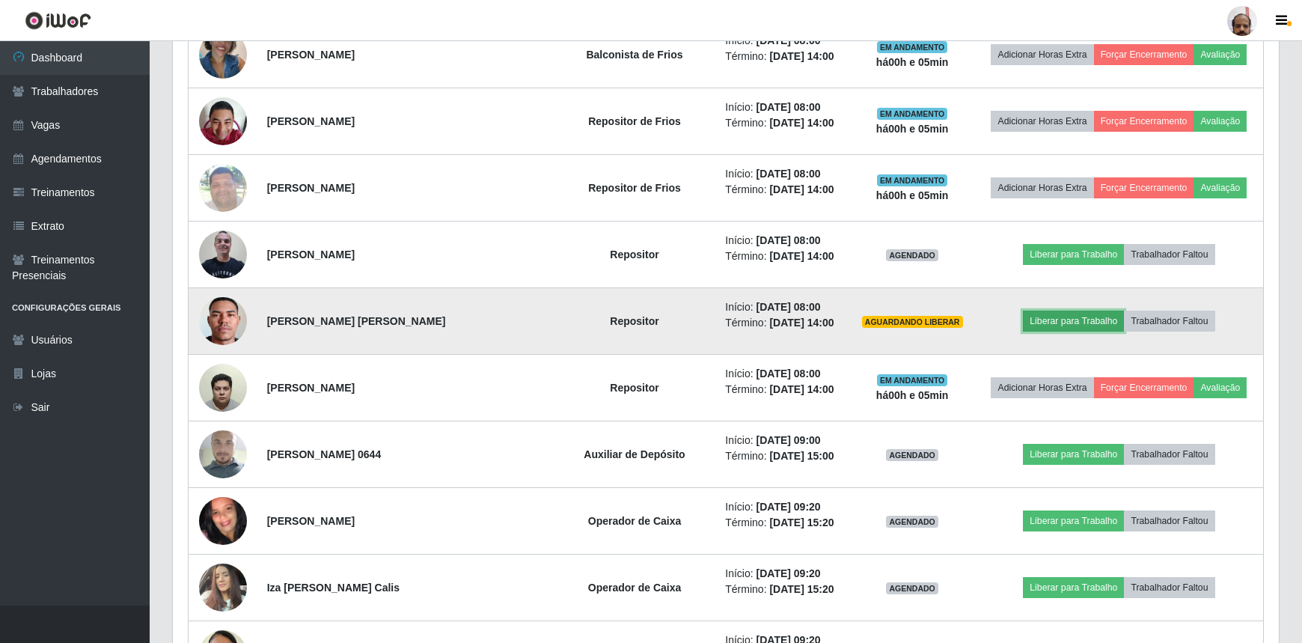
click at [1054, 319] on button "Liberar para Trabalho" at bounding box center [1073, 321] width 101 height 21
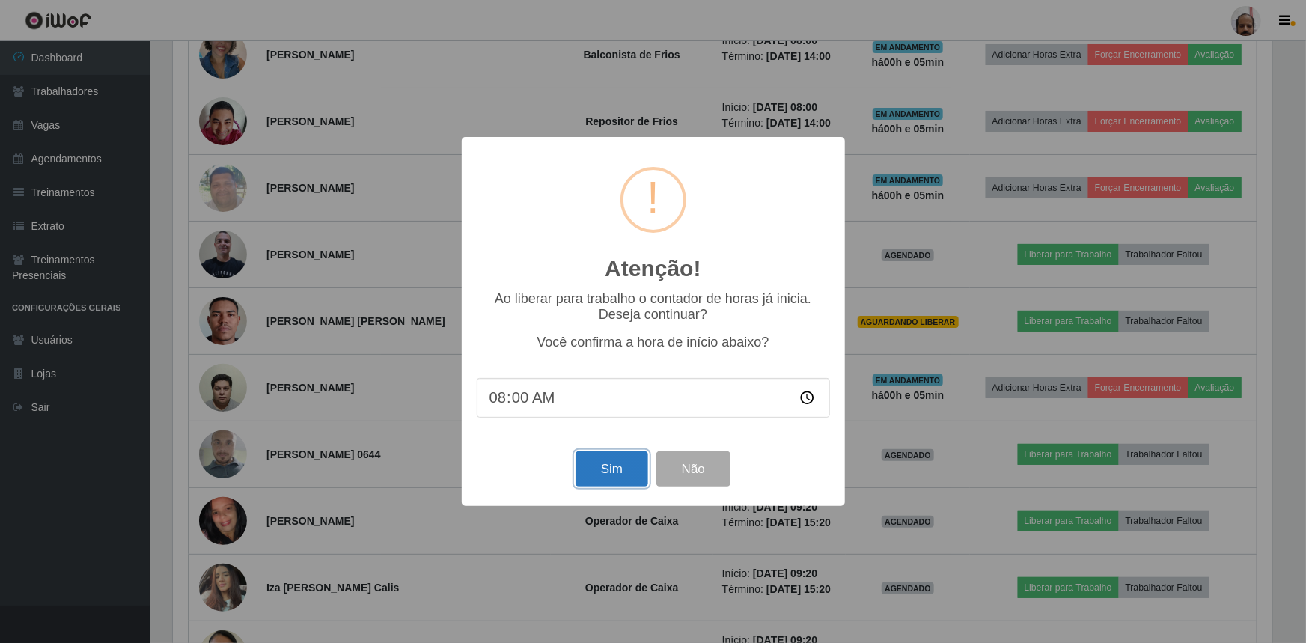
click at [615, 464] on button "Sim" at bounding box center [611, 468] width 73 height 35
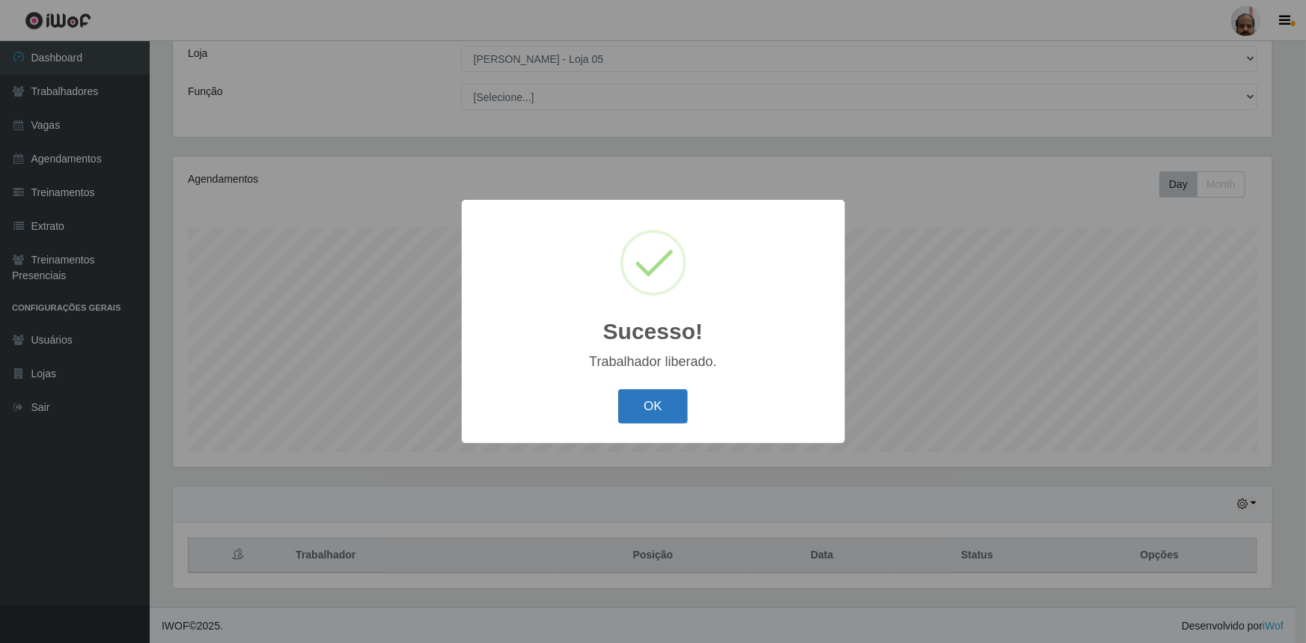
click at [656, 409] on button "OK" at bounding box center [653, 406] width 70 height 35
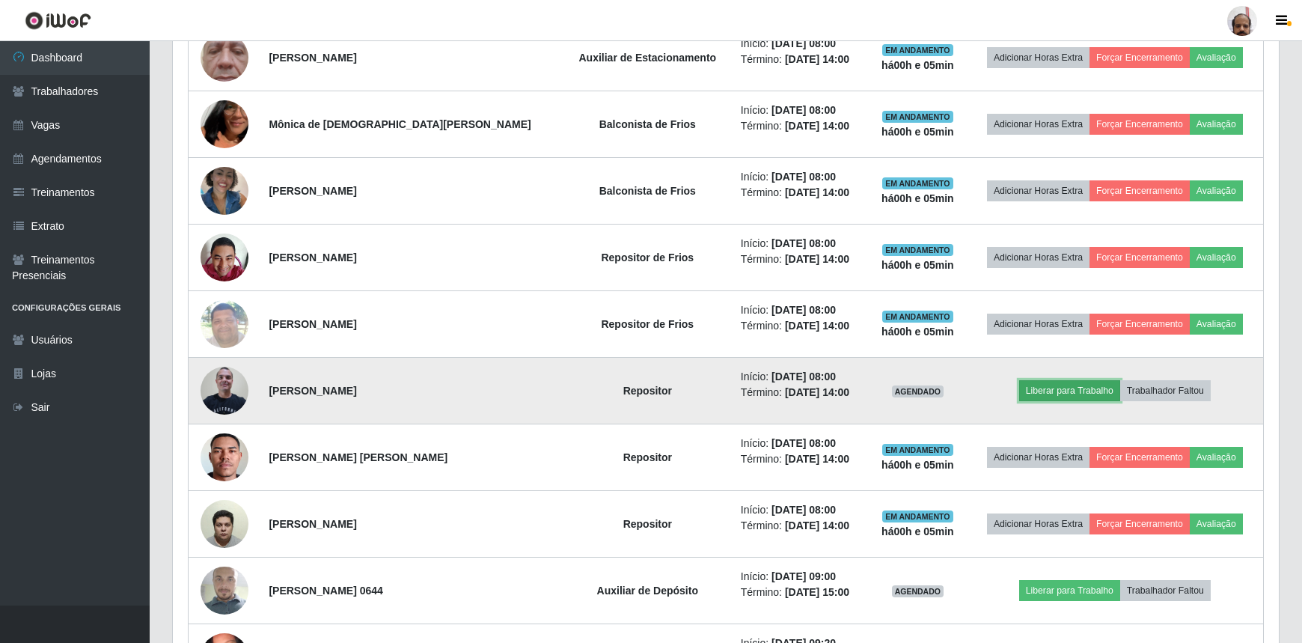
click at [1050, 385] on button "Liberar para Trabalho" at bounding box center [1069, 390] width 101 height 21
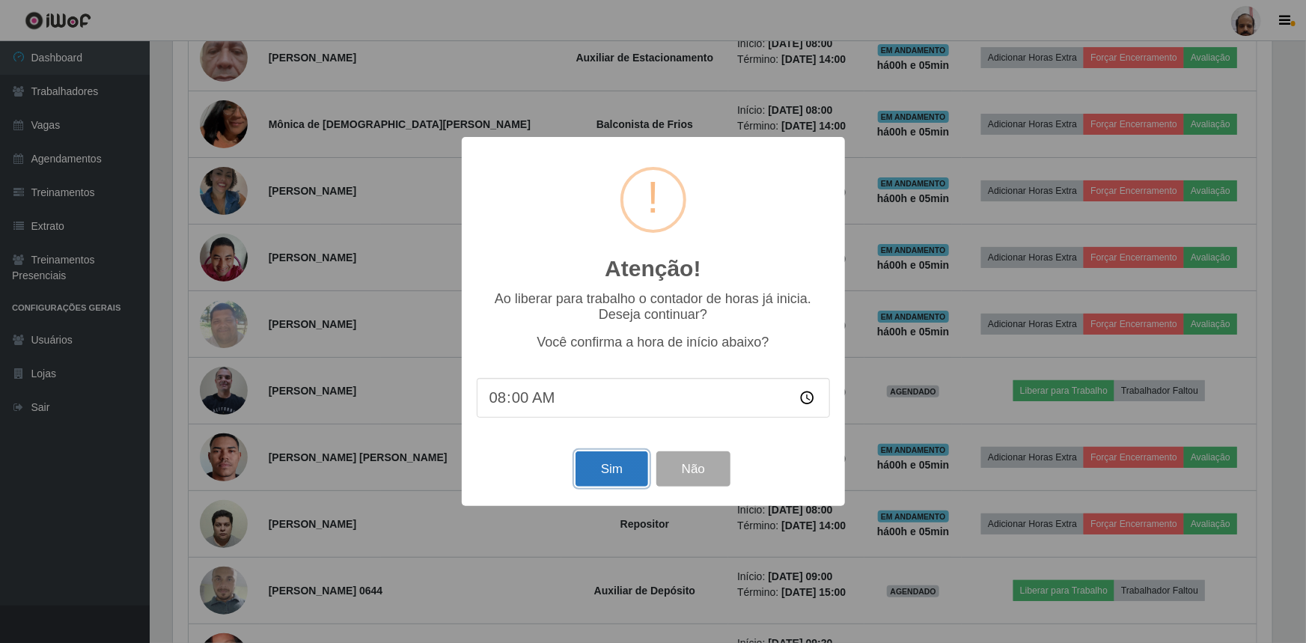
click at [627, 468] on button "Sim" at bounding box center [611, 468] width 73 height 35
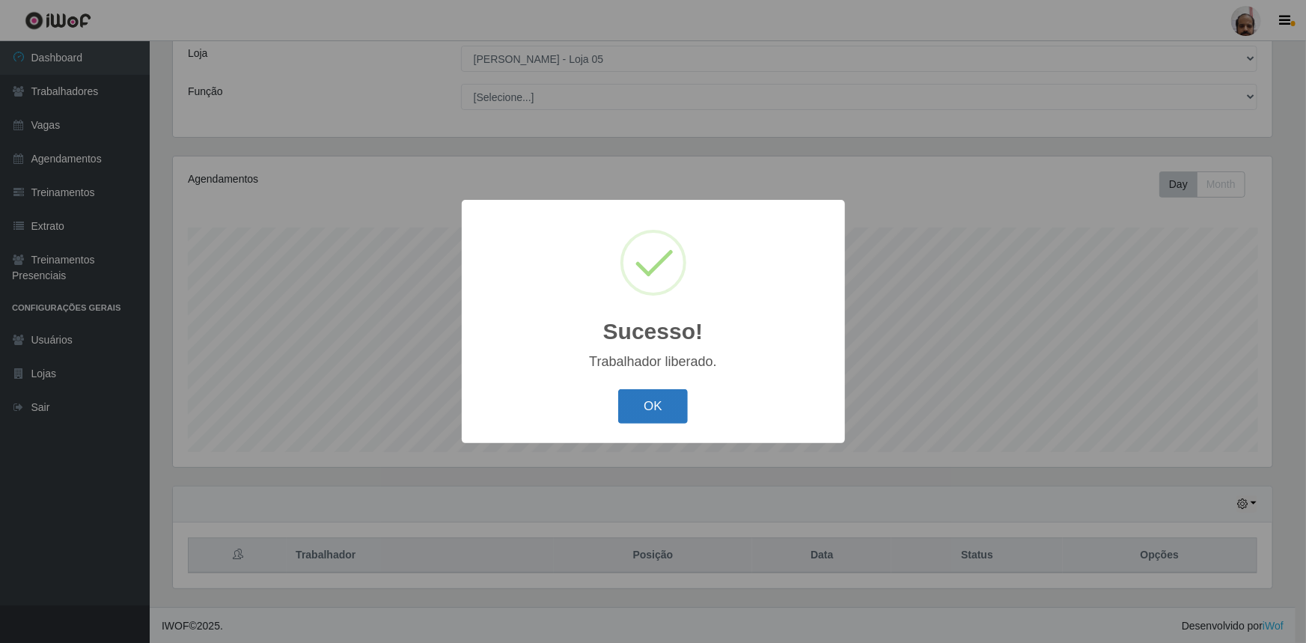
click at [647, 412] on button "OK" at bounding box center [653, 406] width 70 height 35
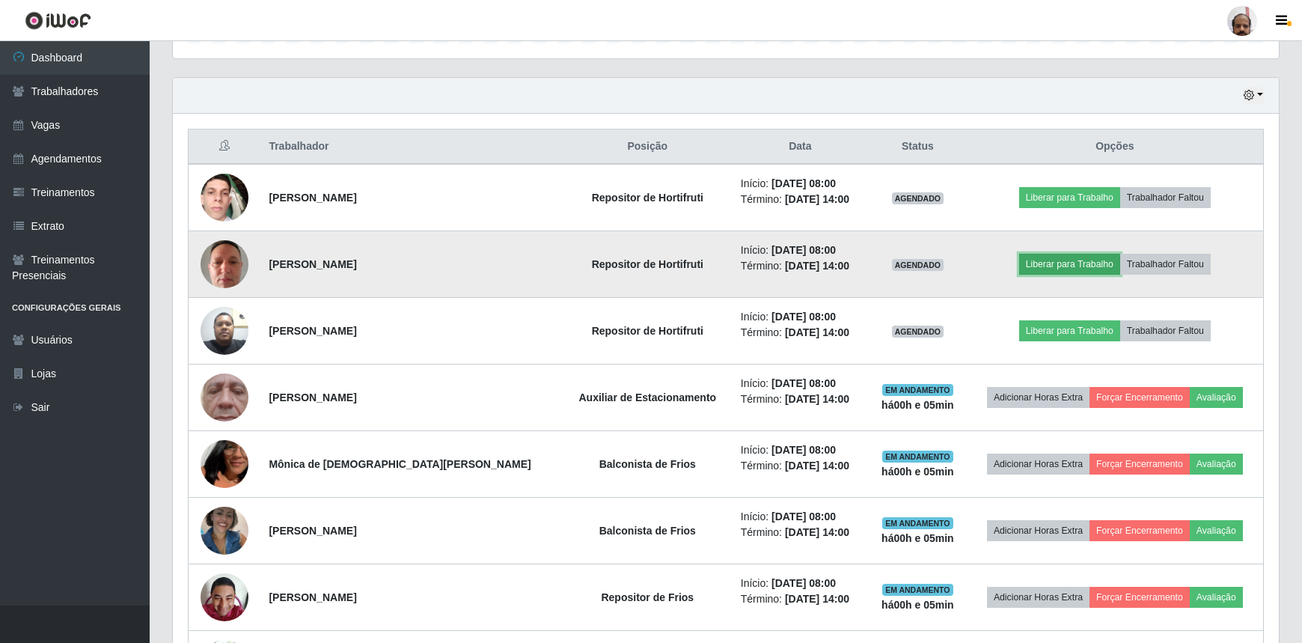
click at [1040, 263] on button "Liberar para Trabalho" at bounding box center [1069, 264] width 101 height 21
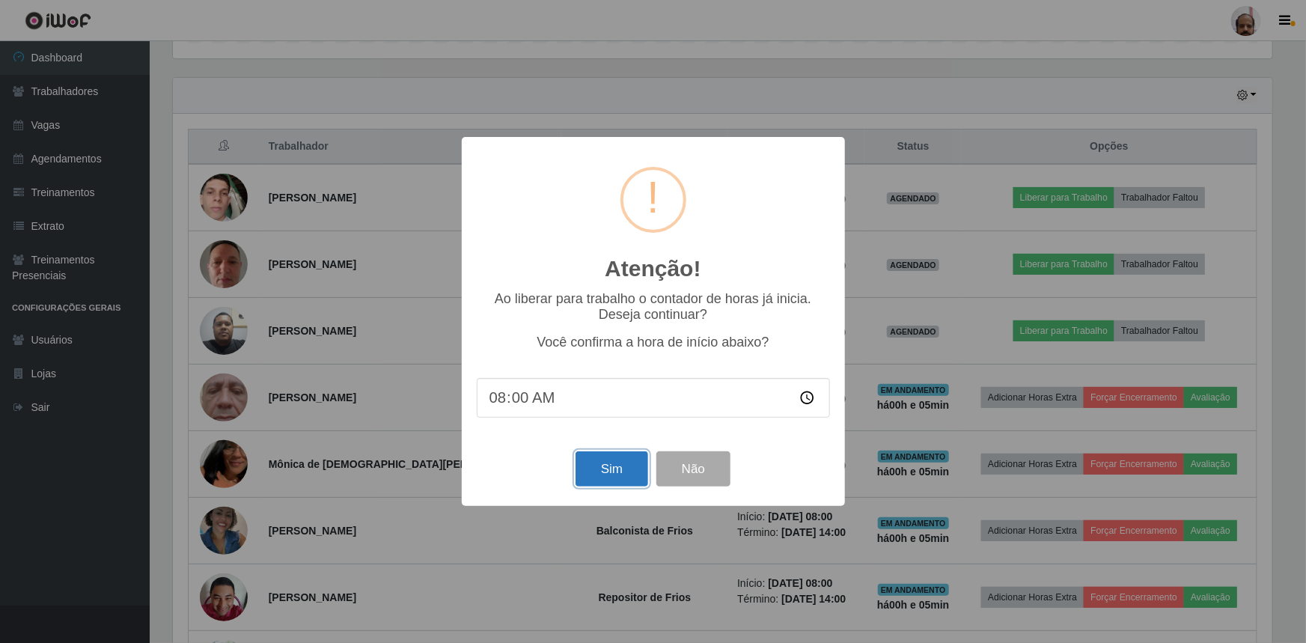
click at [618, 465] on button "Sim" at bounding box center [611, 468] width 73 height 35
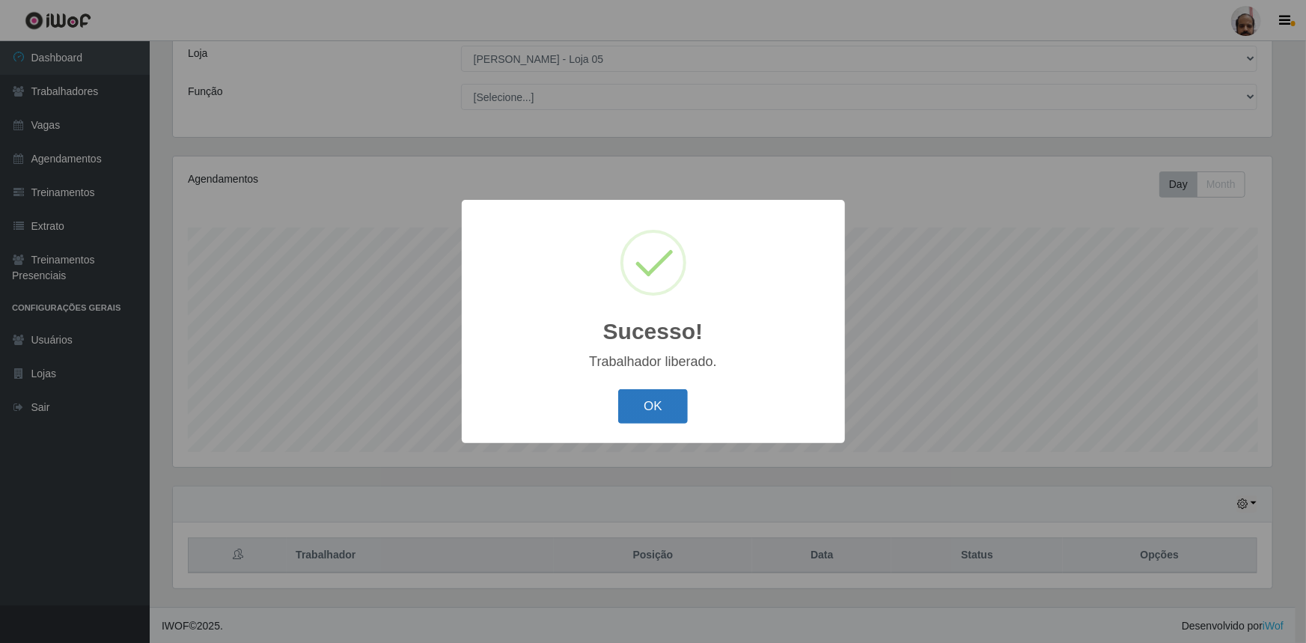
click at [661, 397] on button "OK" at bounding box center [653, 406] width 70 height 35
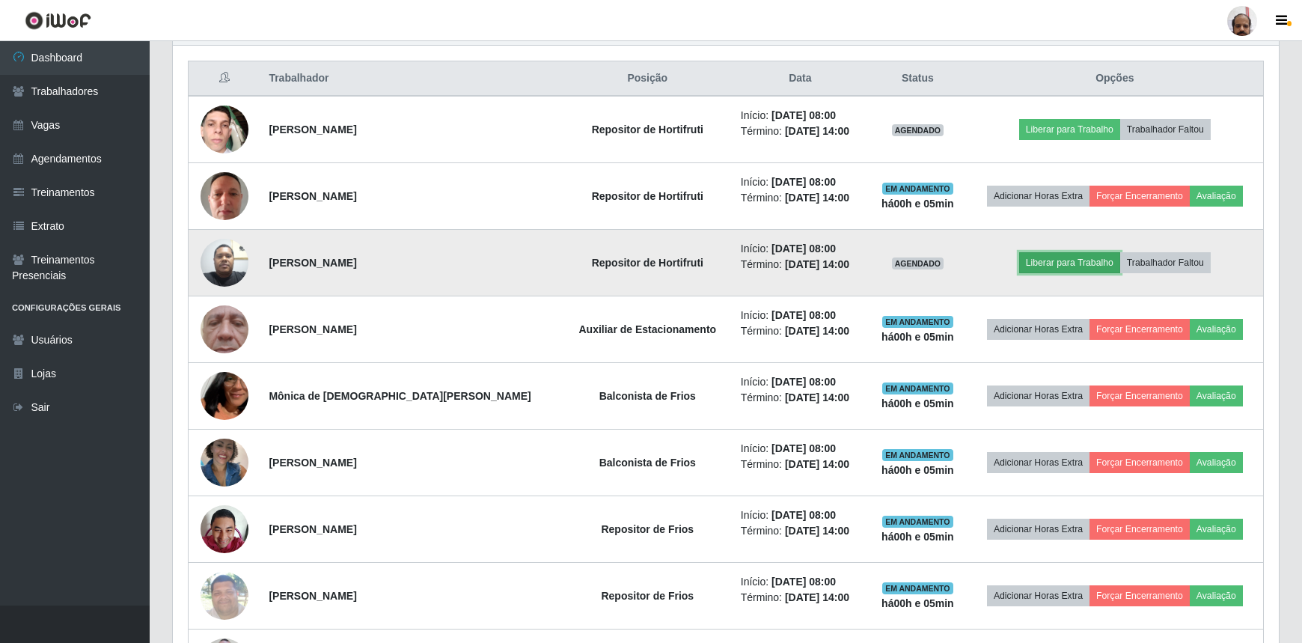
click at [1042, 267] on button "Liberar para Trabalho" at bounding box center [1069, 262] width 101 height 21
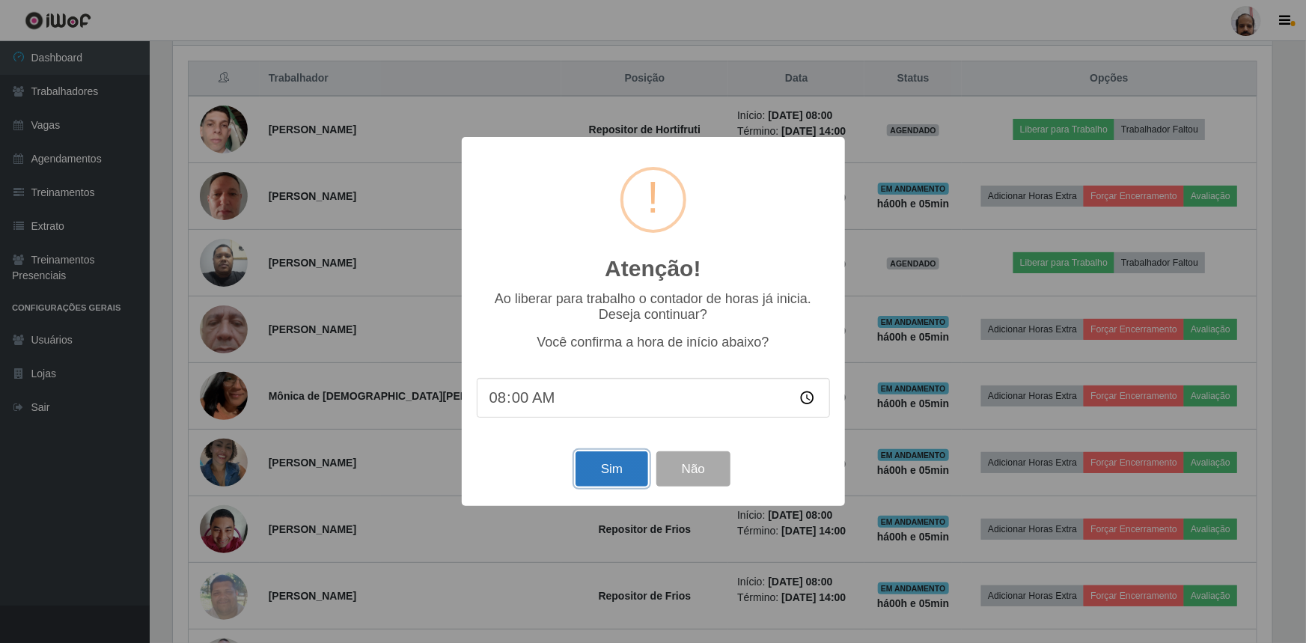
click at [618, 471] on button "Sim" at bounding box center [611, 468] width 73 height 35
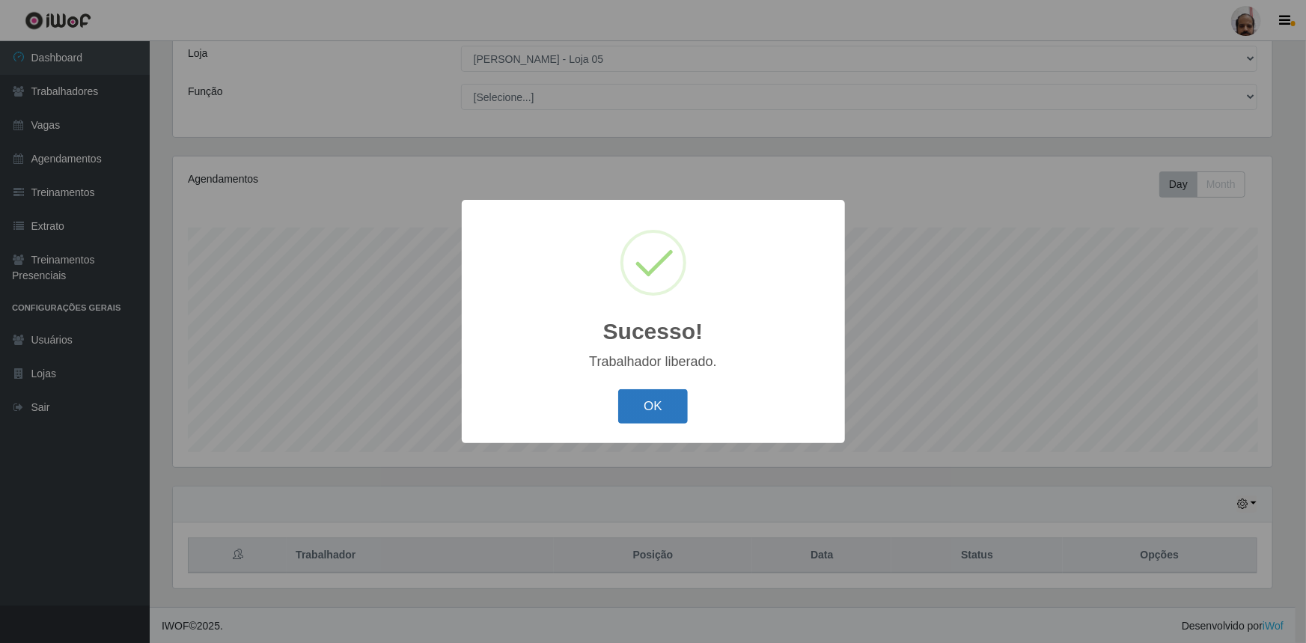
click at [658, 405] on button "OK" at bounding box center [653, 406] width 70 height 35
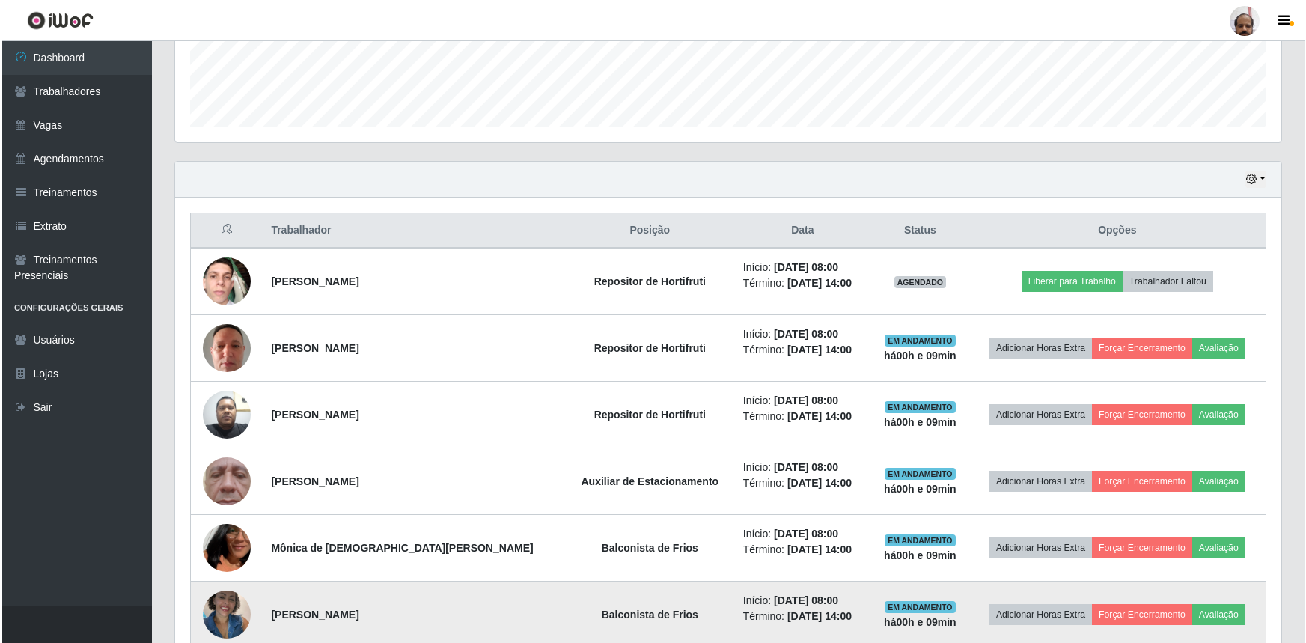
scroll to position [355, 0]
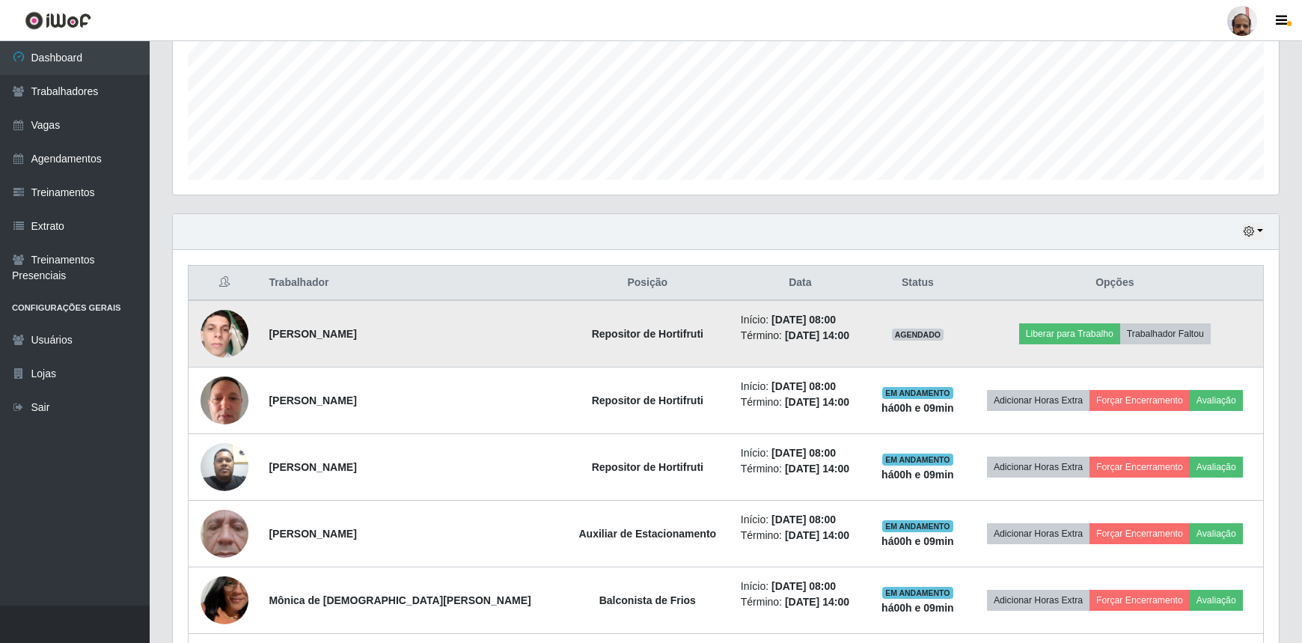
click at [232, 328] on img at bounding box center [225, 334] width 48 height 64
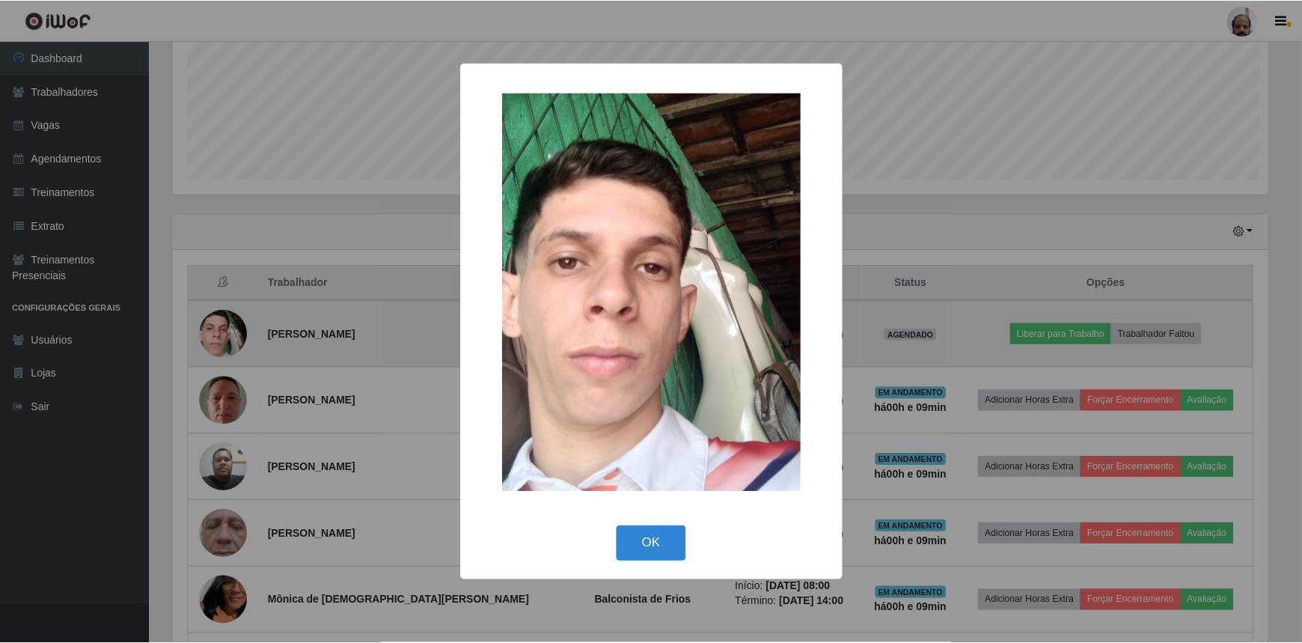
scroll to position [311, 1099]
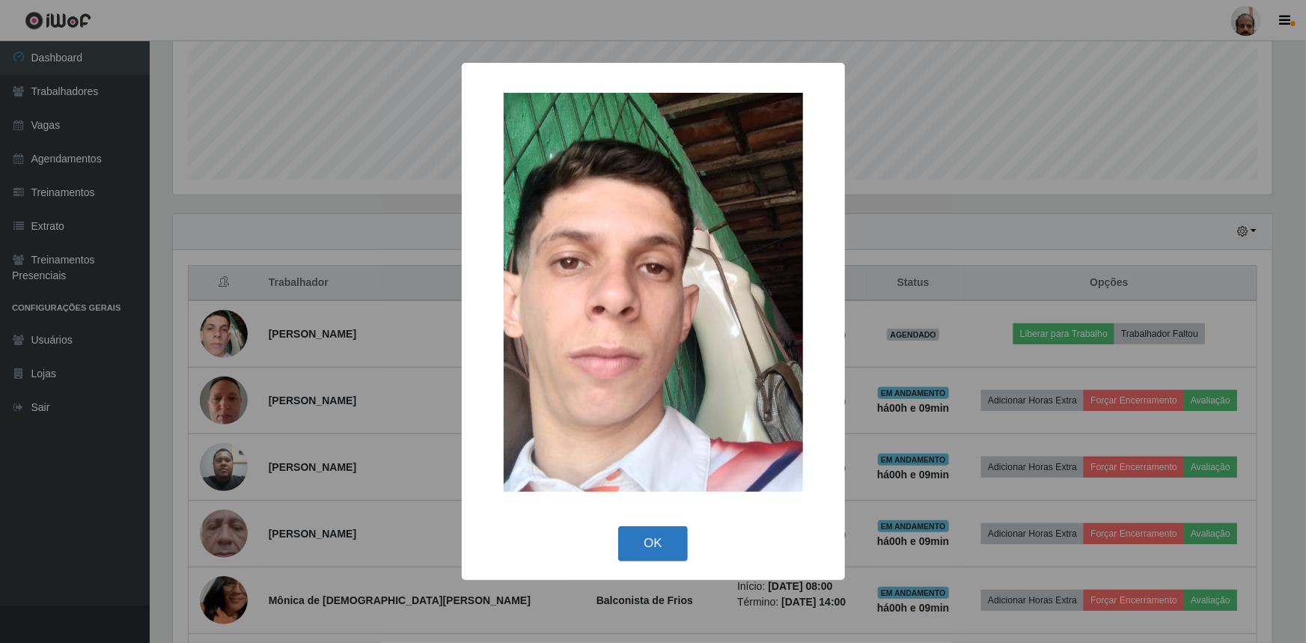
click at [658, 549] on button "OK" at bounding box center [653, 543] width 70 height 35
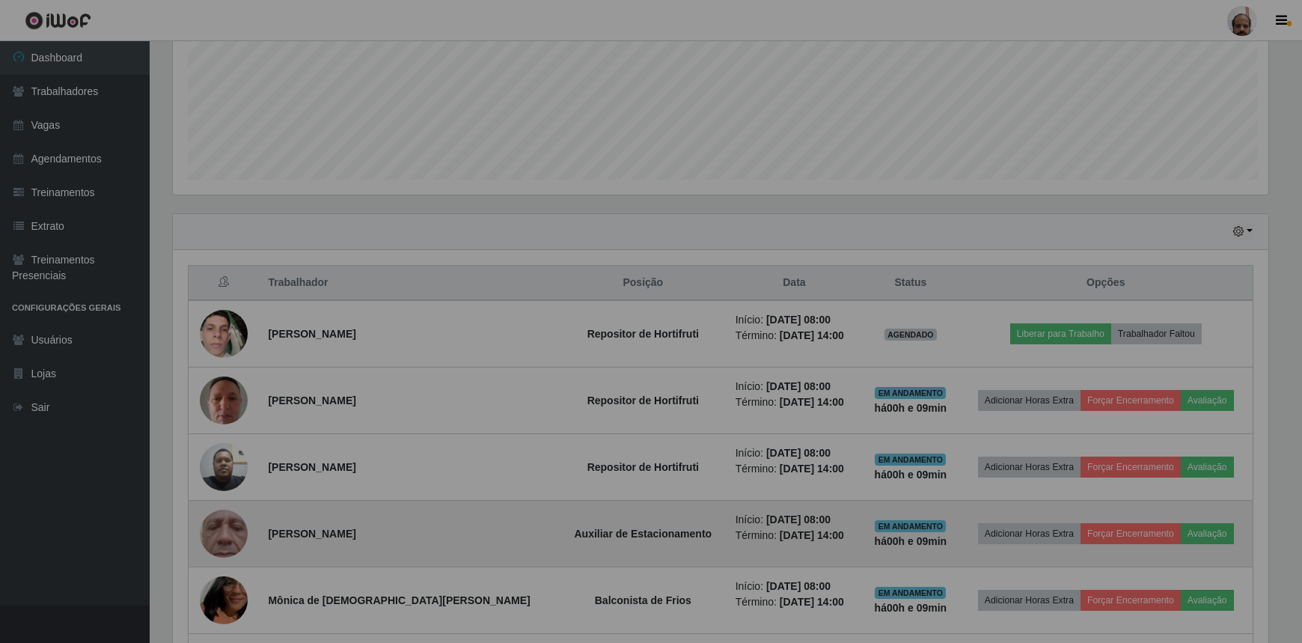
scroll to position [311, 1106]
